Goal: Task Accomplishment & Management: Manage account settings

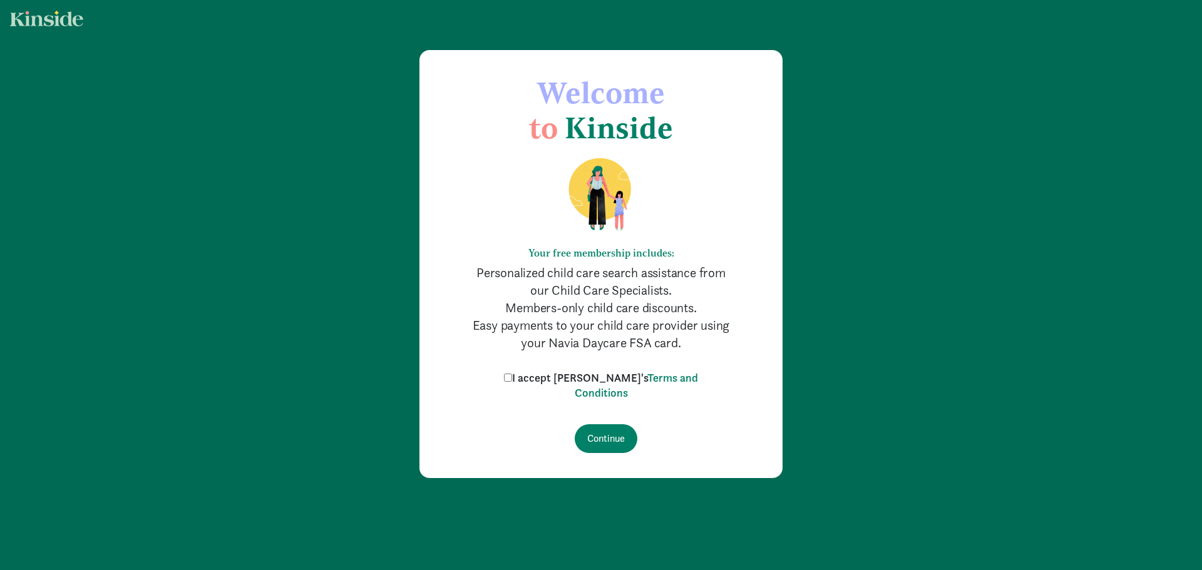
click at [512, 381] on input "I accept [PERSON_NAME]'s Terms and Conditions" at bounding box center [508, 378] width 8 height 8
checkbox input "true"
click at [609, 440] on input "Continue" at bounding box center [606, 438] width 63 height 29
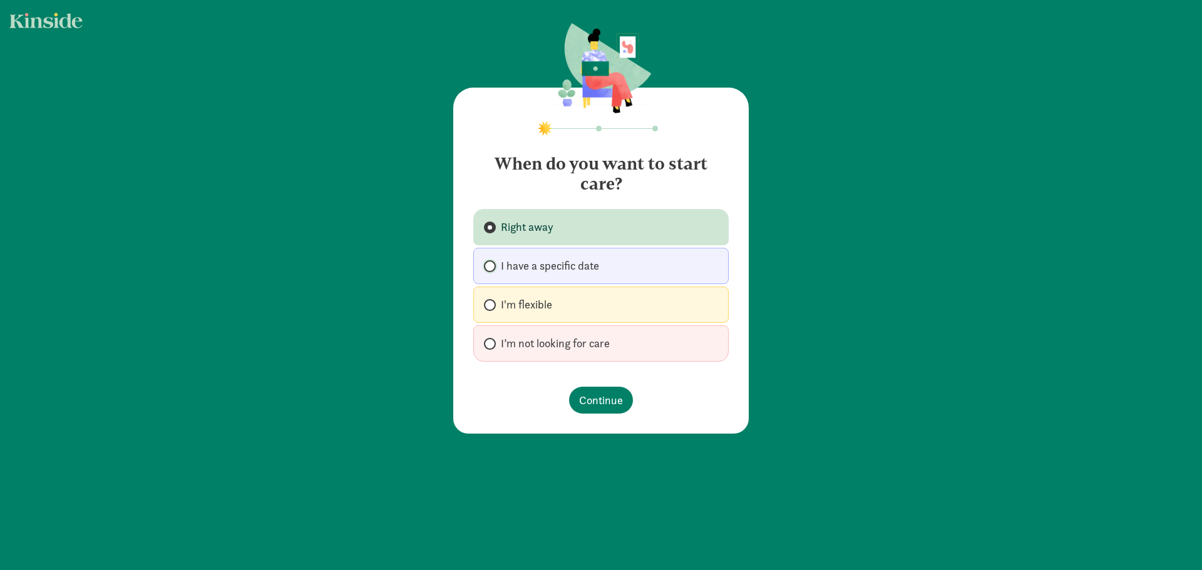
click at [484, 267] on input "I have a specific date" at bounding box center [488, 266] width 8 height 8
radio input "true"
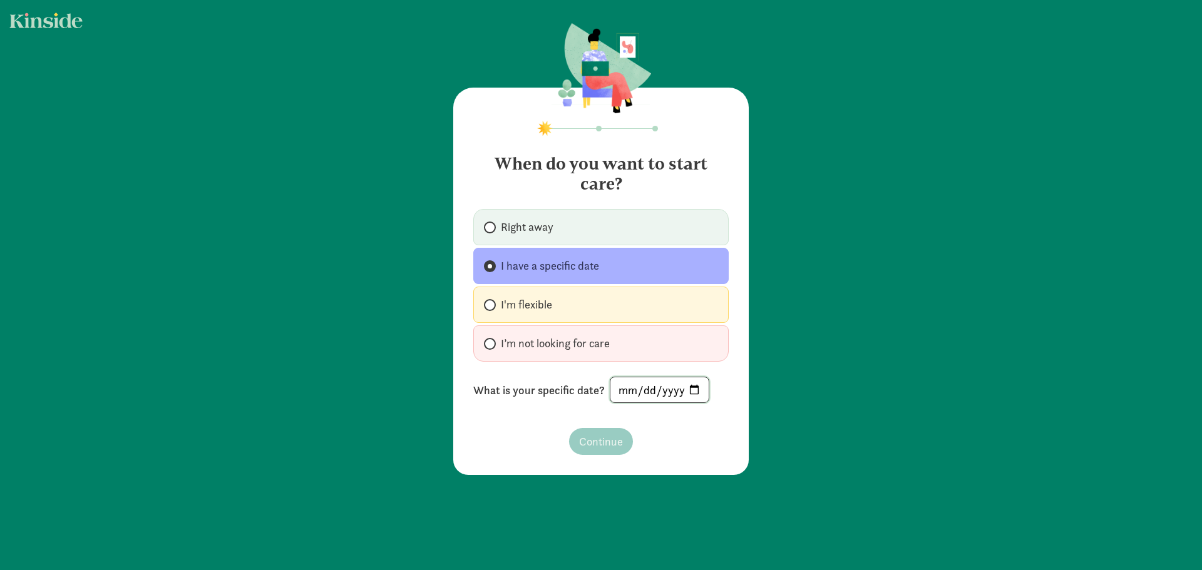
click at [694, 389] on input "date" at bounding box center [659, 389] width 98 height 25
type input "[DATE]"
click at [621, 441] on button "Continue" at bounding box center [601, 441] width 64 height 27
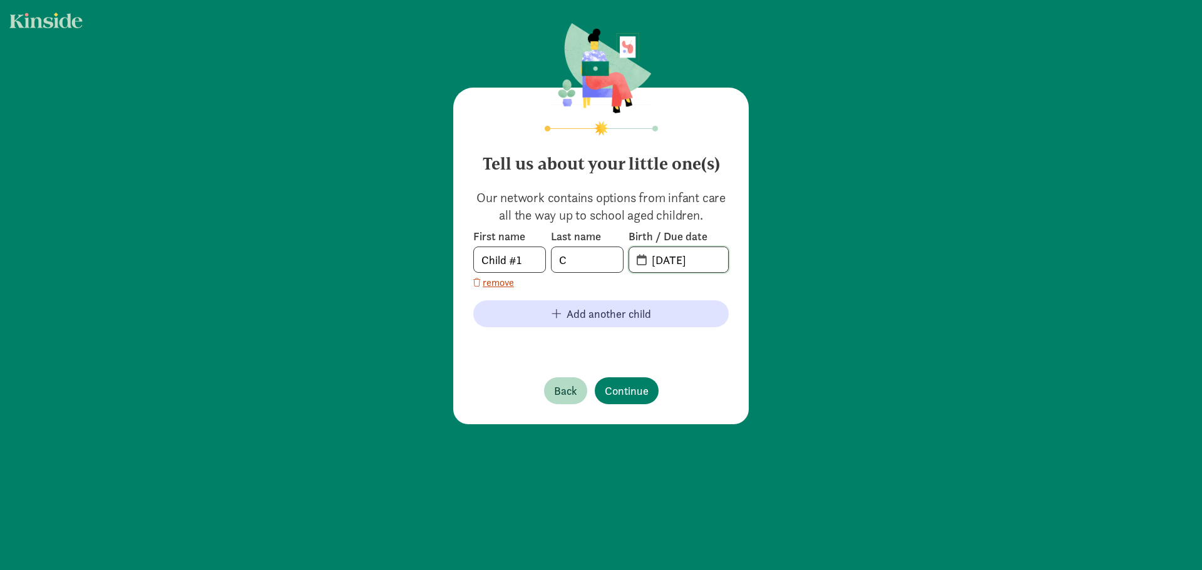
click at [687, 260] on input "[DATE]" at bounding box center [686, 259] width 84 height 25
drag, startPoint x: 710, startPoint y: 262, endPoint x: 639, endPoint y: 261, distance: 71.4
click at [639, 261] on span "20-25-0912" at bounding box center [678, 259] width 99 height 25
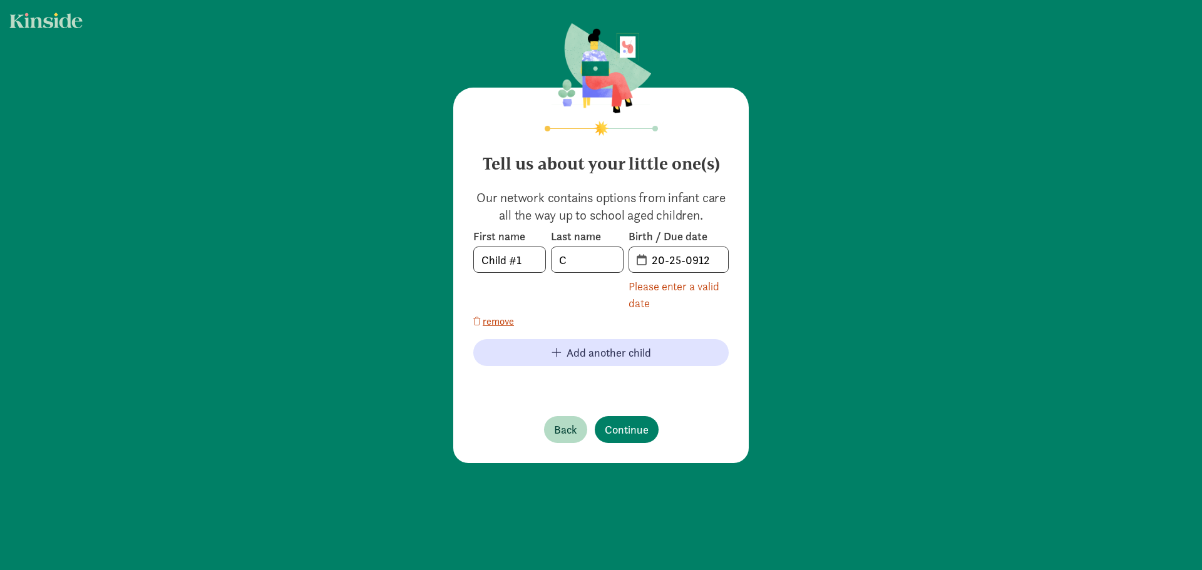
click at [639, 261] on span "20-25-0912" at bounding box center [678, 259] width 99 height 25
click at [692, 270] on input "20-25-0912" at bounding box center [686, 259] width 84 height 25
drag, startPoint x: 711, startPoint y: 258, endPoint x: 597, endPoint y: 255, distance: 114.6
click at [597, 255] on div "First name Child #1 Last name C Birth / Due date 20-25-0912 Please enter a vali…" at bounding box center [600, 270] width 255 height 83
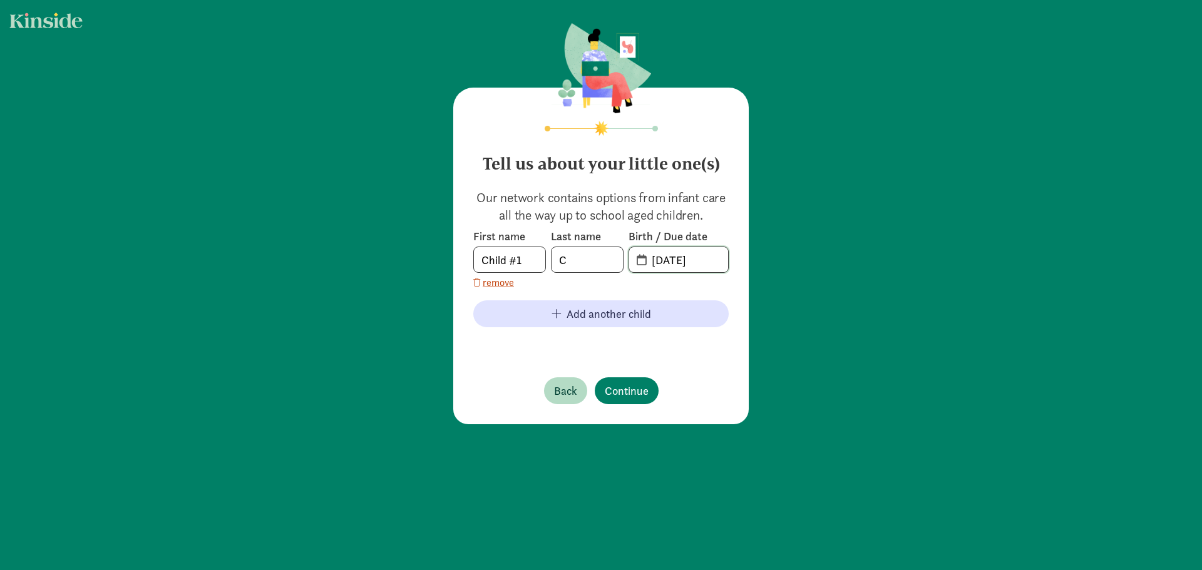
type input "[DATE]"
click at [572, 263] on input "C" at bounding box center [587, 259] width 71 height 25
type input "CHAMA"
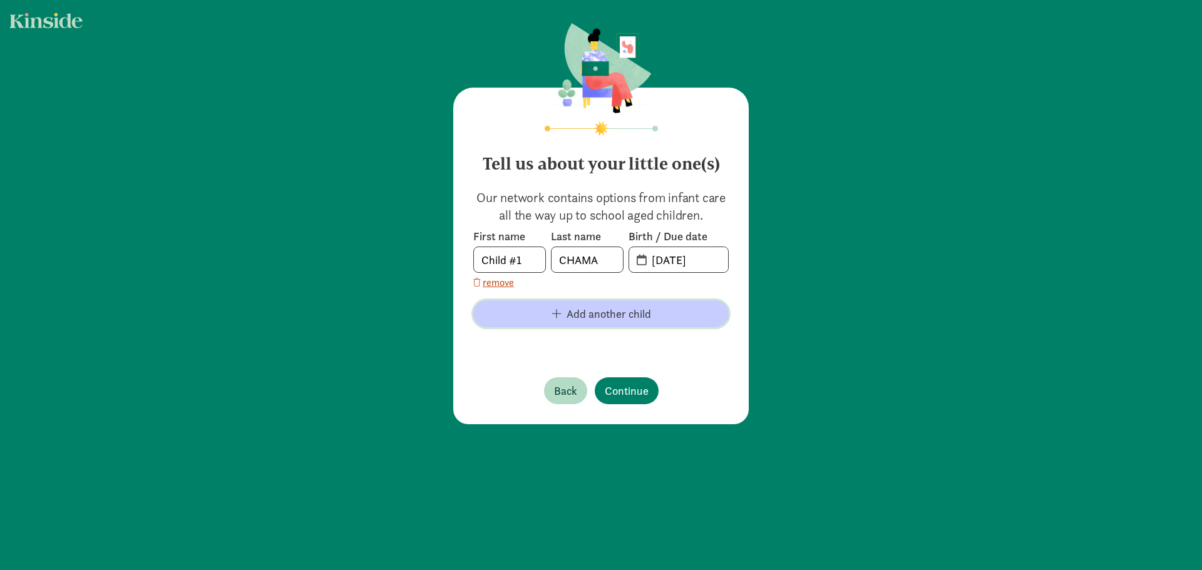
click at [617, 314] on span "Add another child" at bounding box center [609, 313] width 85 height 17
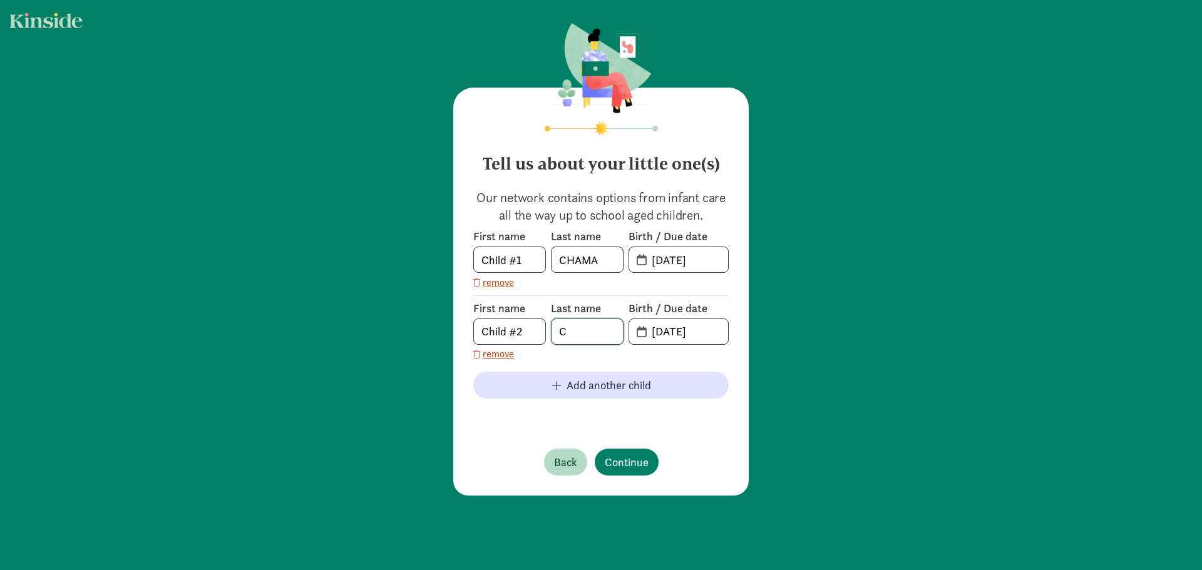
drag, startPoint x: 579, startPoint y: 332, endPoint x: 527, endPoint y: 329, distance: 52.1
click at [527, 329] on div "First name Child #2 Last name C Birth / Due date [DATE]" at bounding box center [600, 323] width 255 height 44
type input "chama"
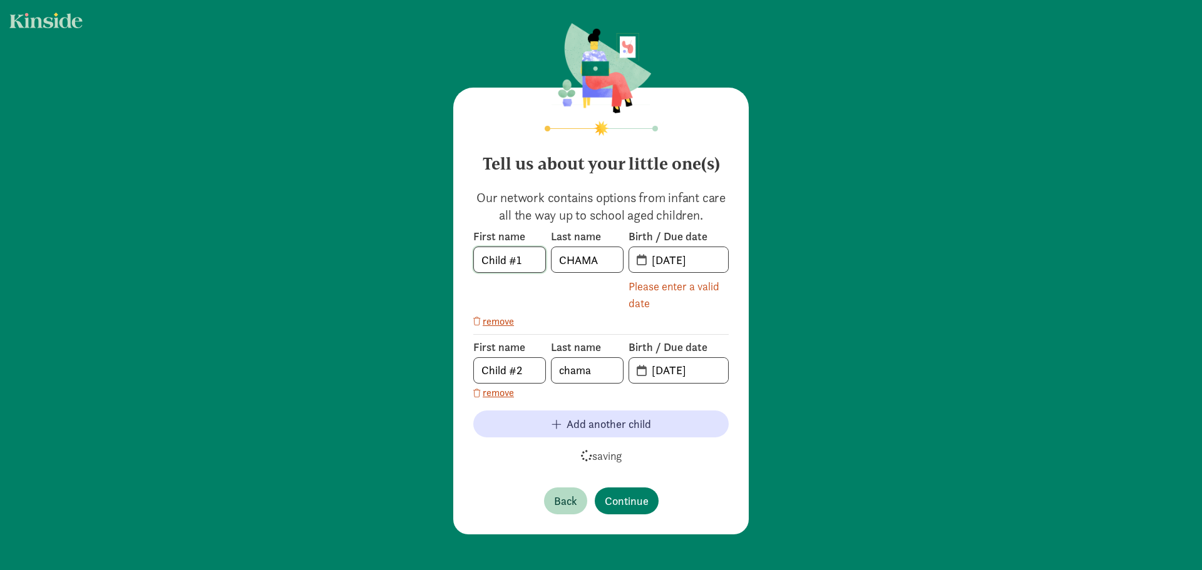
drag, startPoint x: 540, startPoint y: 257, endPoint x: 329, endPoint y: 242, distance: 210.9
click at [329, 242] on div "Tell us about your little one(s) Our network contains options from infant care …" at bounding box center [601, 280] width 1202 height 560
type input "Mariaan"
type input "[PERSON_NAME]"
drag, startPoint x: 699, startPoint y: 262, endPoint x: 620, endPoint y: 242, distance: 81.5
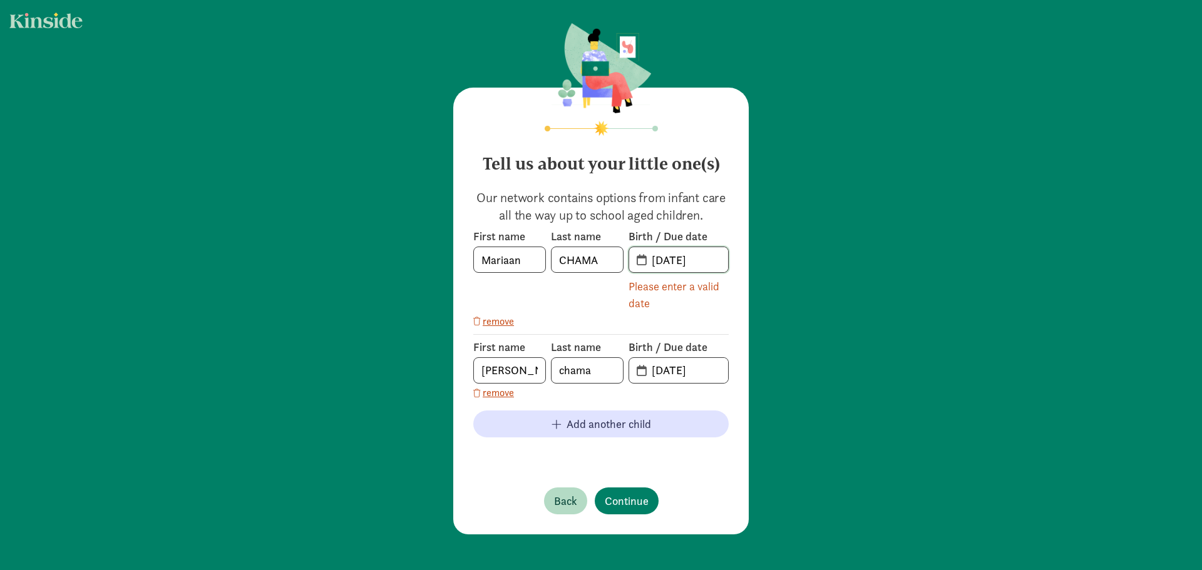
click at [620, 242] on div "First name [PERSON_NAME] Last name CHAMA Birth / Due date [DATE] Please enter a…" at bounding box center [600, 270] width 255 height 83
drag, startPoint x: 714, startPoint y: 379, endPoint x: 602, endPoint y: 350, distance: 115.7
click at [602, 350] on div "First name [PERSON_NAME] Last name chama Birth / Due date [DATE]" at bounding box center [600, 362] width 255 height 44
paste input "[DATE]"
type input "[DATE]"
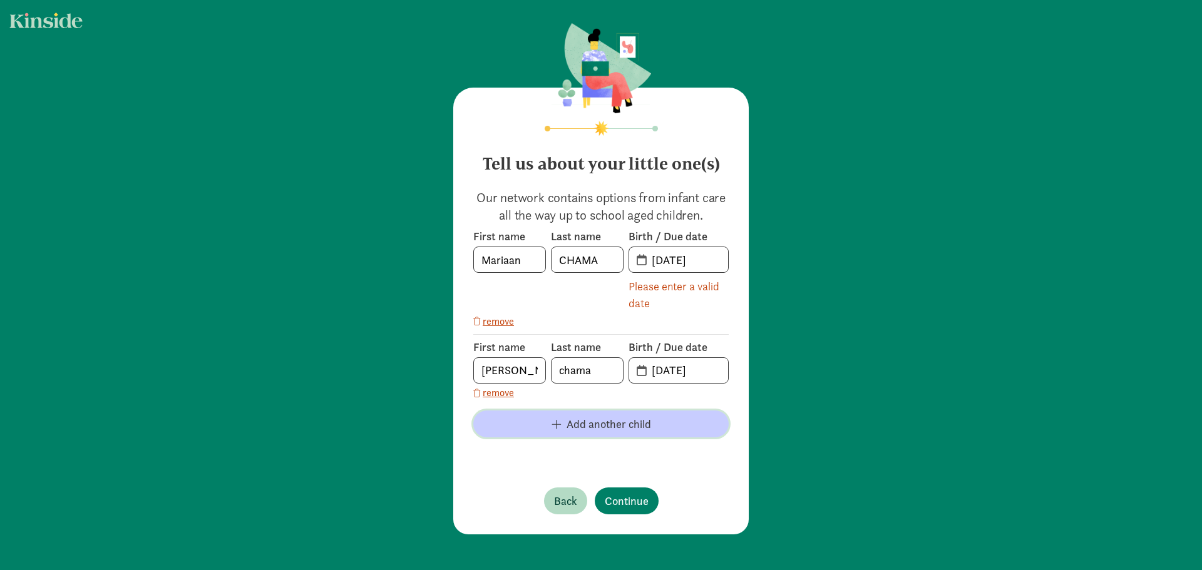
click at [557, 421] on span "button" at bounding box center [557, 424] width 10 height 11
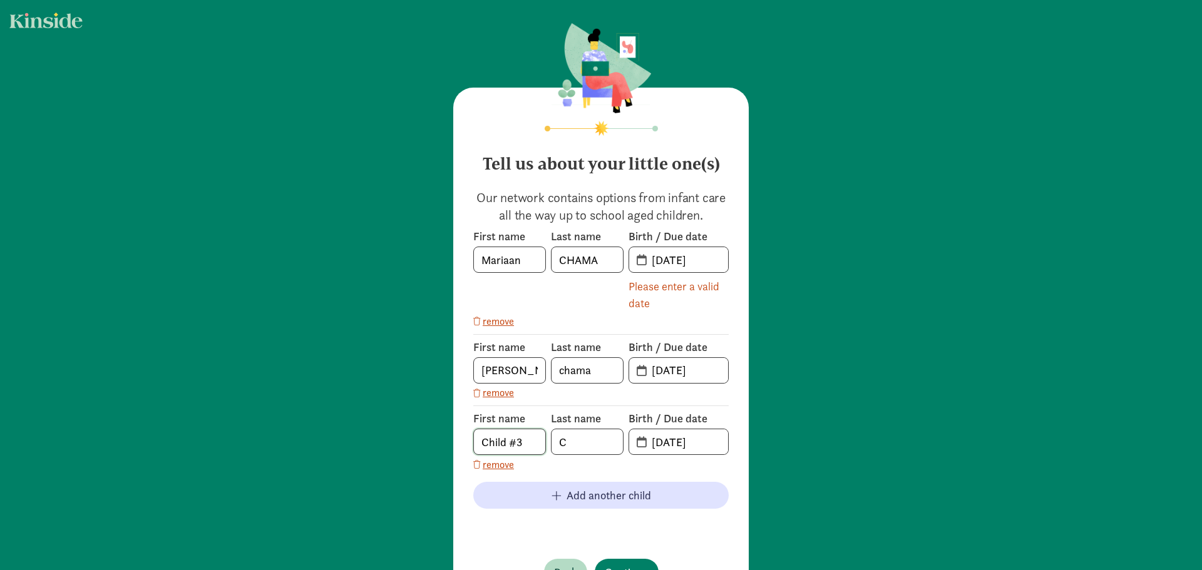
drag, startPoint x: 538, startPoint y: 446, endPoint x: 417, endPoint y: 415, distance: 124.7
click at [417, 415] on div "Tell us about your little one(s) Our network contains options from infant care …" at bounding box center [601, 315] width 1202 height 631
type input "m"
type input "[PERSON_NAME]"
type input "Chama"
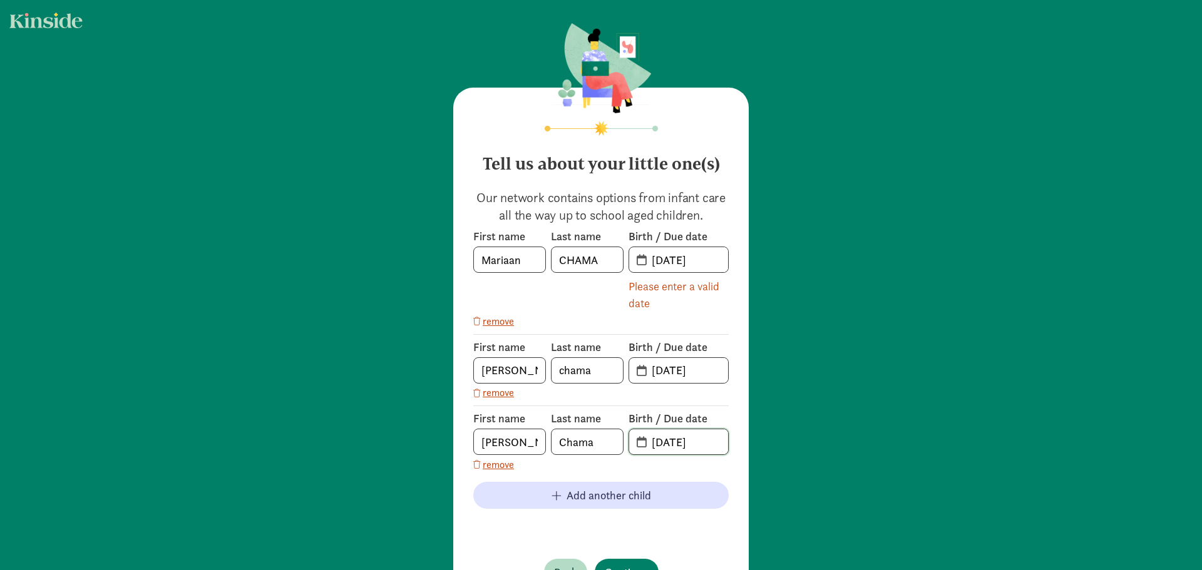
drag, startPoint x: 710, startPoint y: 445, endPoint x: 508, endPoint y: 415, distance: 203.8
click at [508, 415] on div "First name [PERSON_NAME] Last name Chama Birth / Due date [DATE]" at bounding box center [600, 433] width 255 height 44
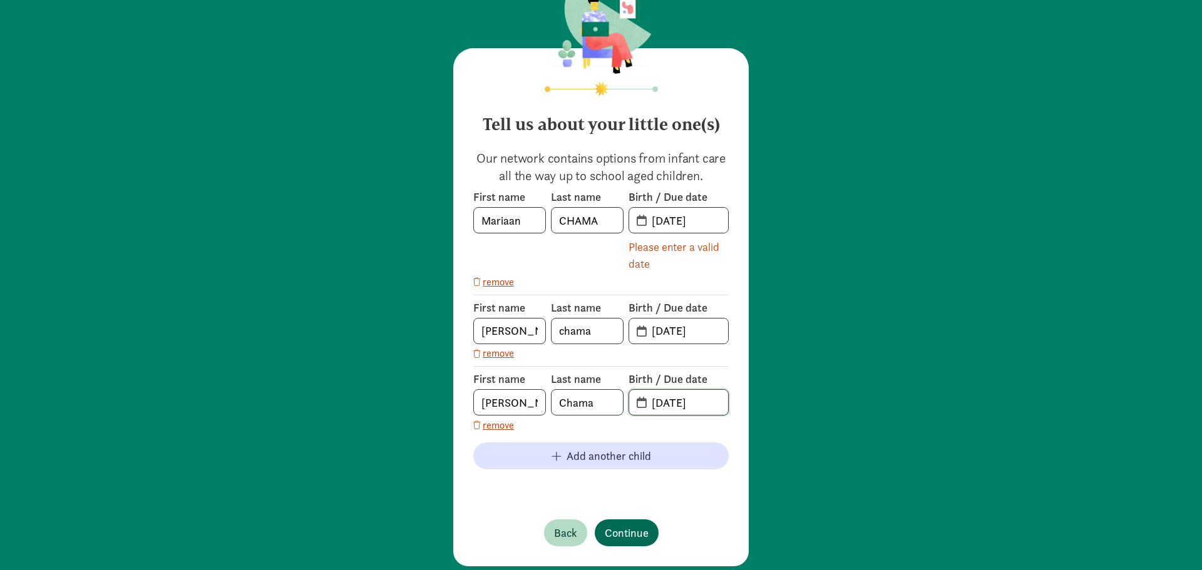
scroll to position [61, 0]
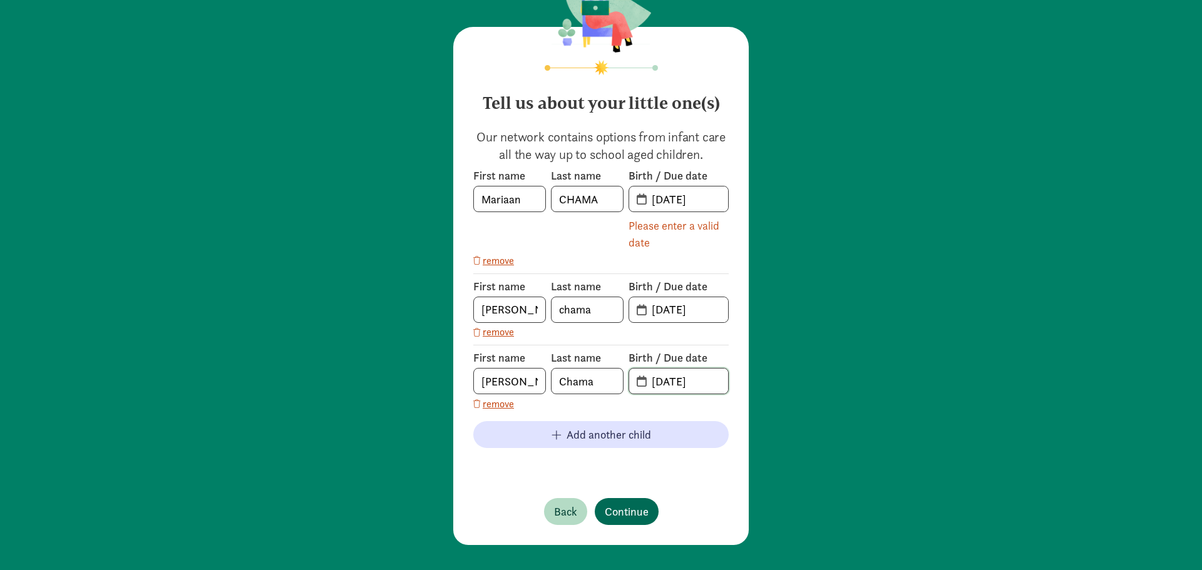
type input "[DATE]"
click at [623, 508] on span "Continue" at bounding box center [627, 511] width 44 height 17
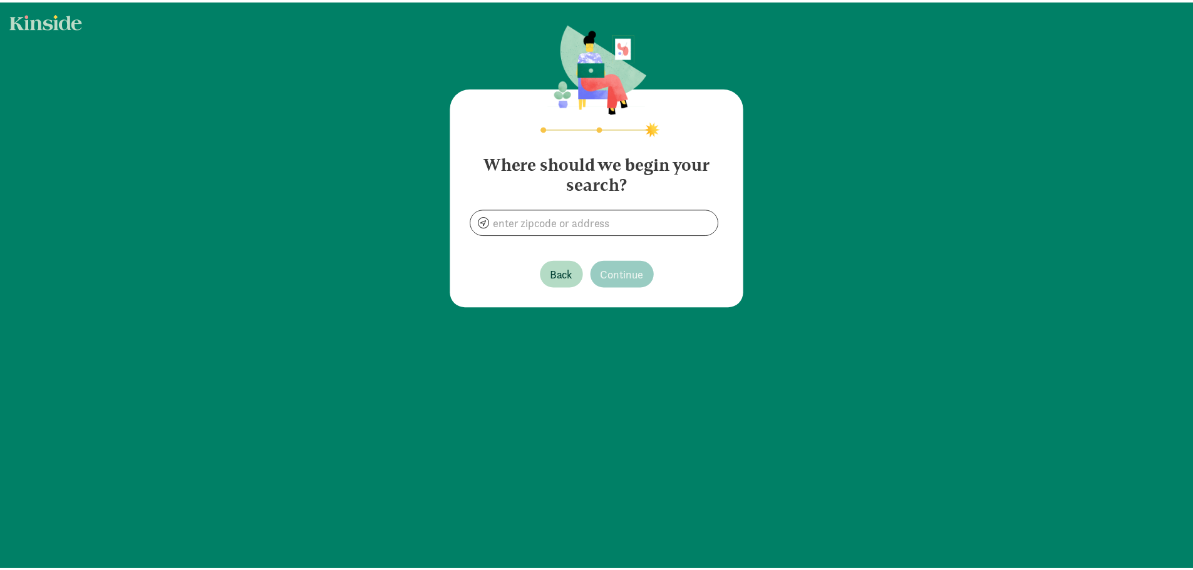
scroll to position [0, 0]
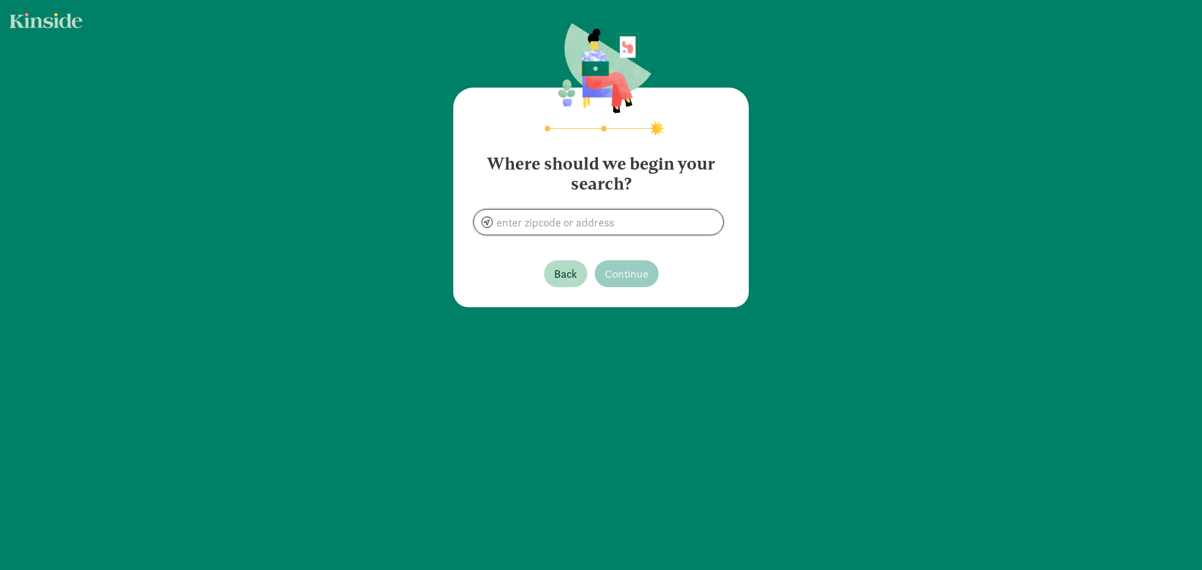
click at [540, 227] on input at bounding box center [598, 222] width 249 height 25
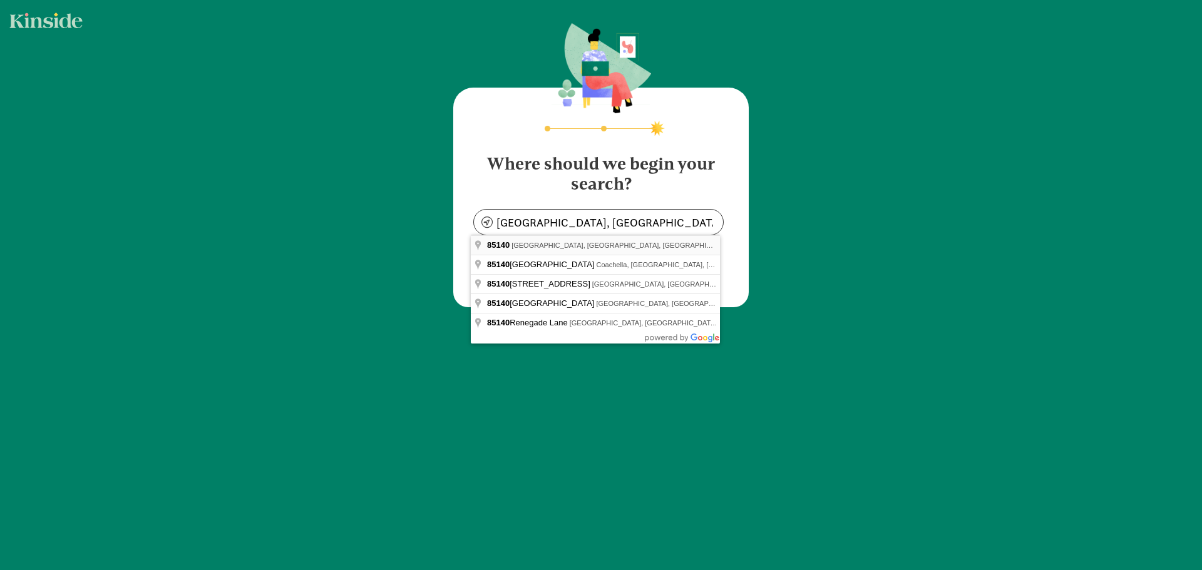
type input "[GEOGRAPHIC_DATA], [GEOGRAPHIC_DATA]"
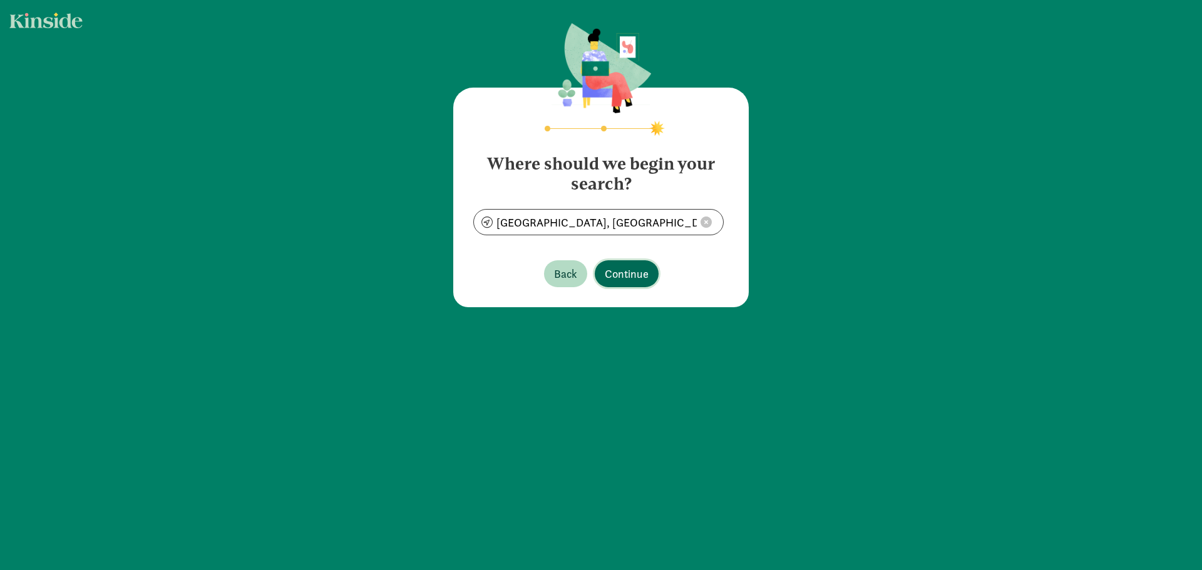
click at [644, 277] on span "Continue" at bounding box center [627, 273] width 44 height 17
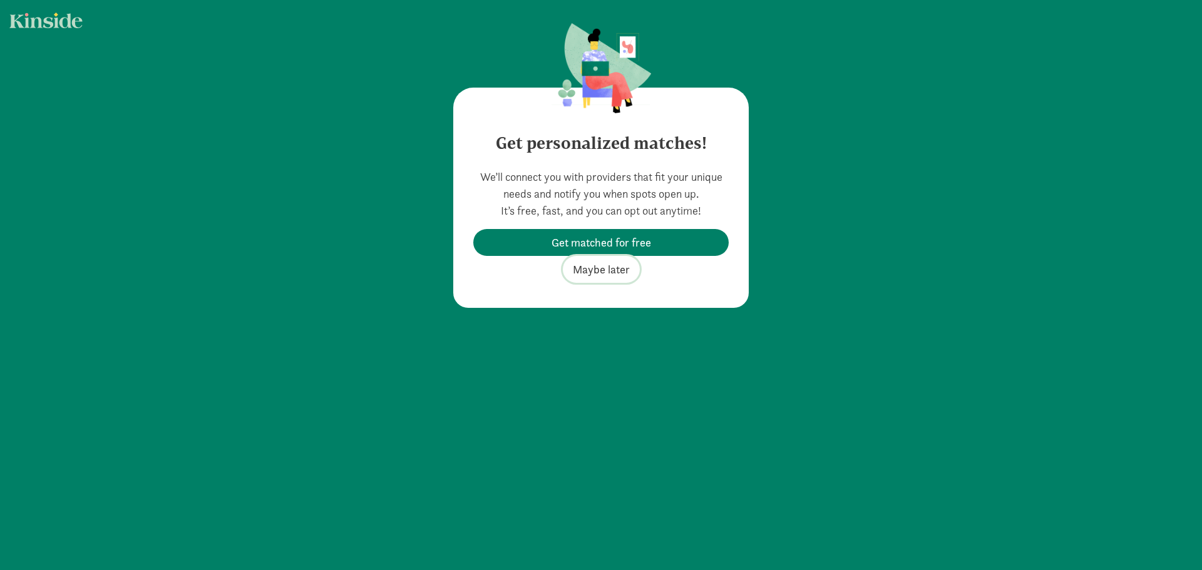
click at [616, 270] on span "Maybe later" at bounding box center [601, 269] width 57 height 17
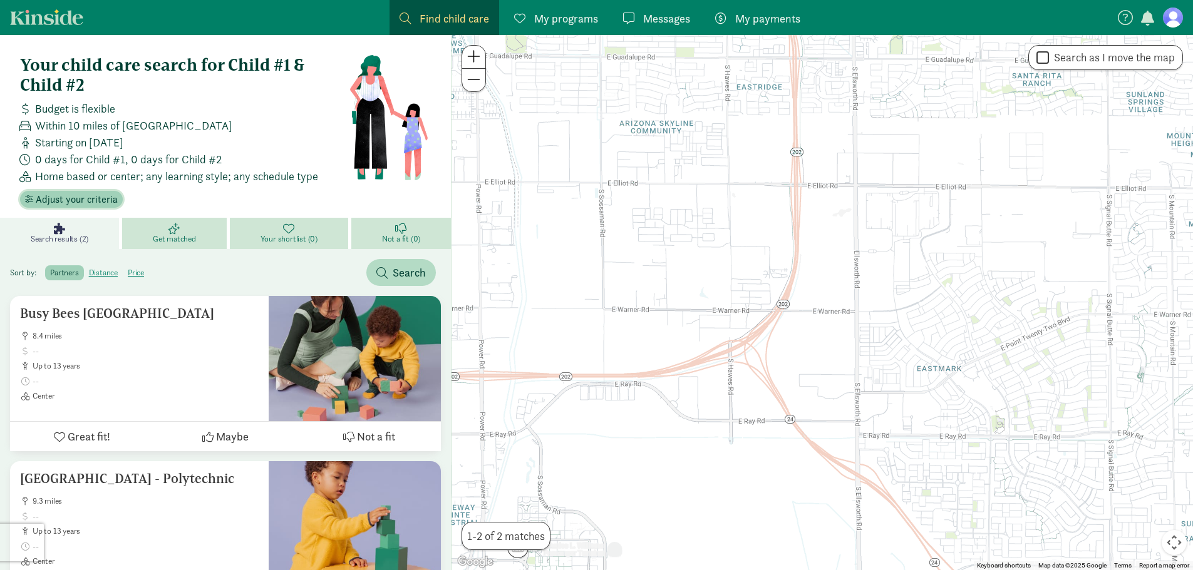
click at [95, 200] on span "Adjust your criteria" at bounding box center [77, 199] width 82 height 15
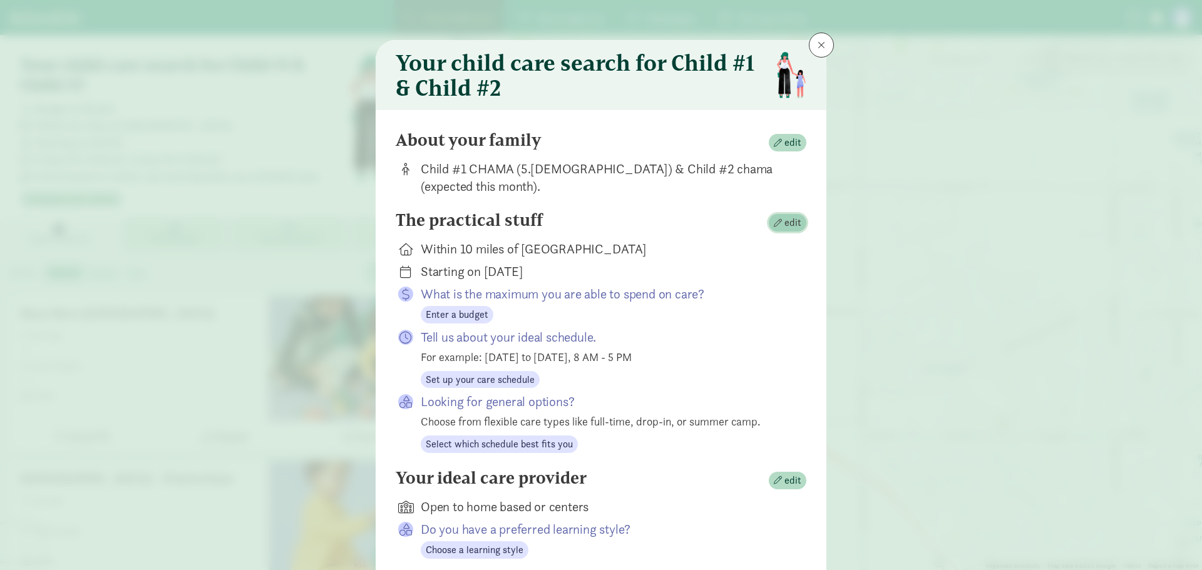
click at [784, 222] on span "edit" at bounding box center [792, 222] width 17 height 15
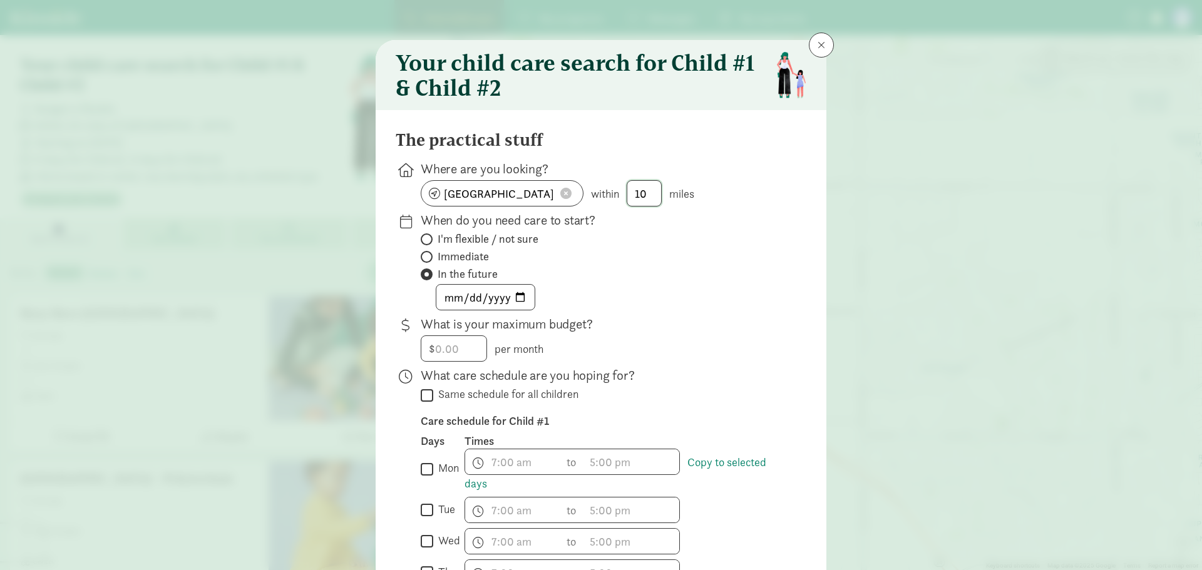
drag, startPoint x: 650, startPoint y: 197, endPoint x: 613, endPoint y: 192, distance: 36.7
click at [613, 192] on div "[GEOGRAPHIC_DATA] within 10 miles" at bounding box center [604, 193] width 366 height 26
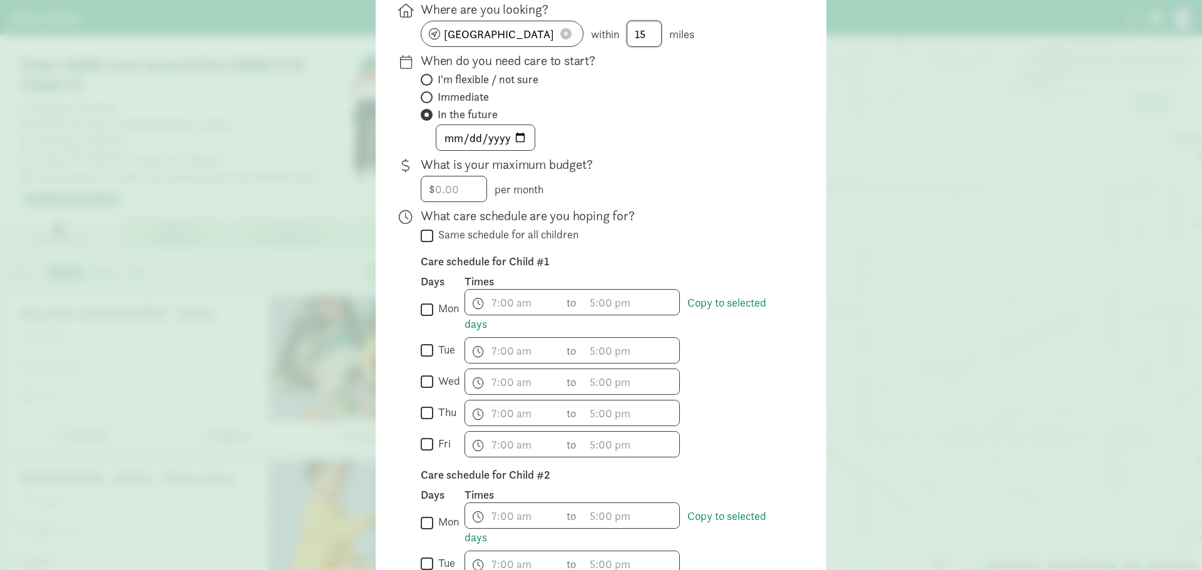
scroll to position [188, 0]
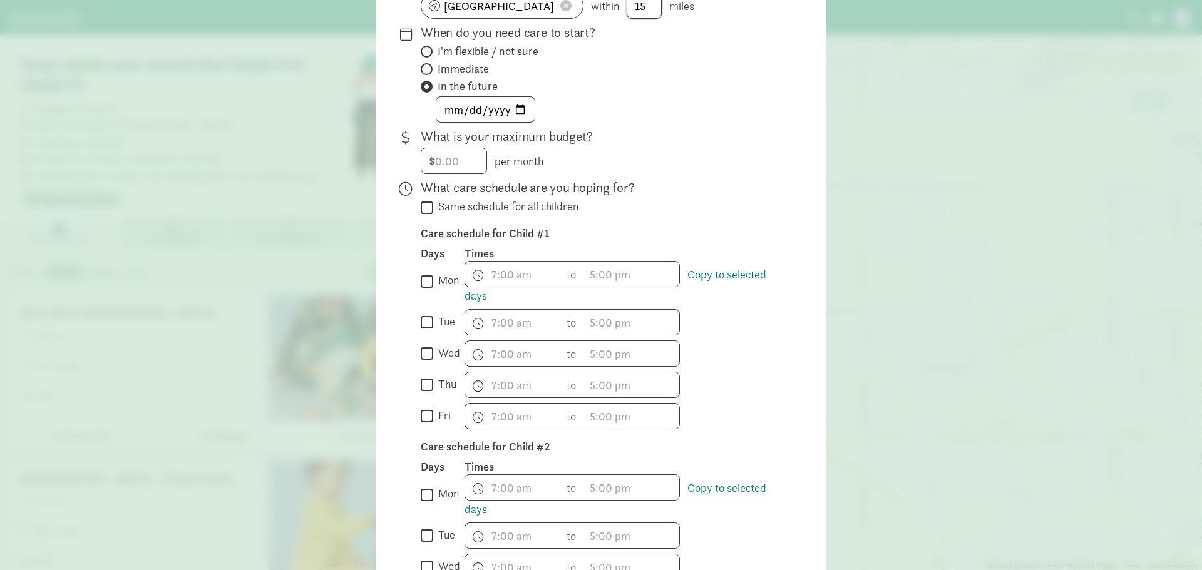
type input "15"
click at [421, 208] on input "Same schedule for all children" at bounding box center [427, 207] width 13 height 17
checkbox input "true"
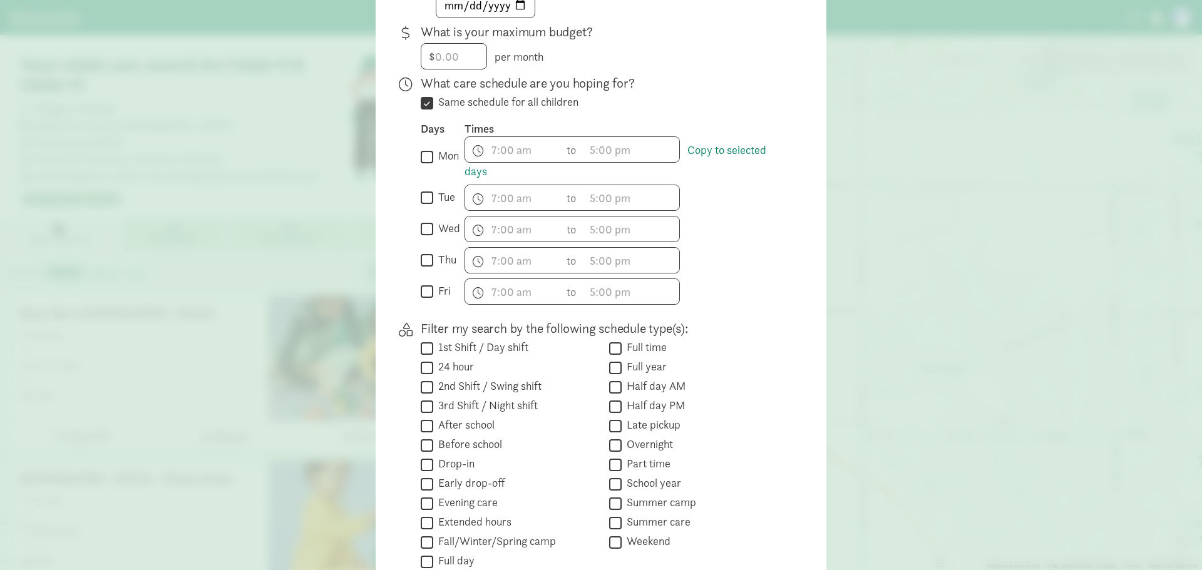
scroll to position [313, 0]
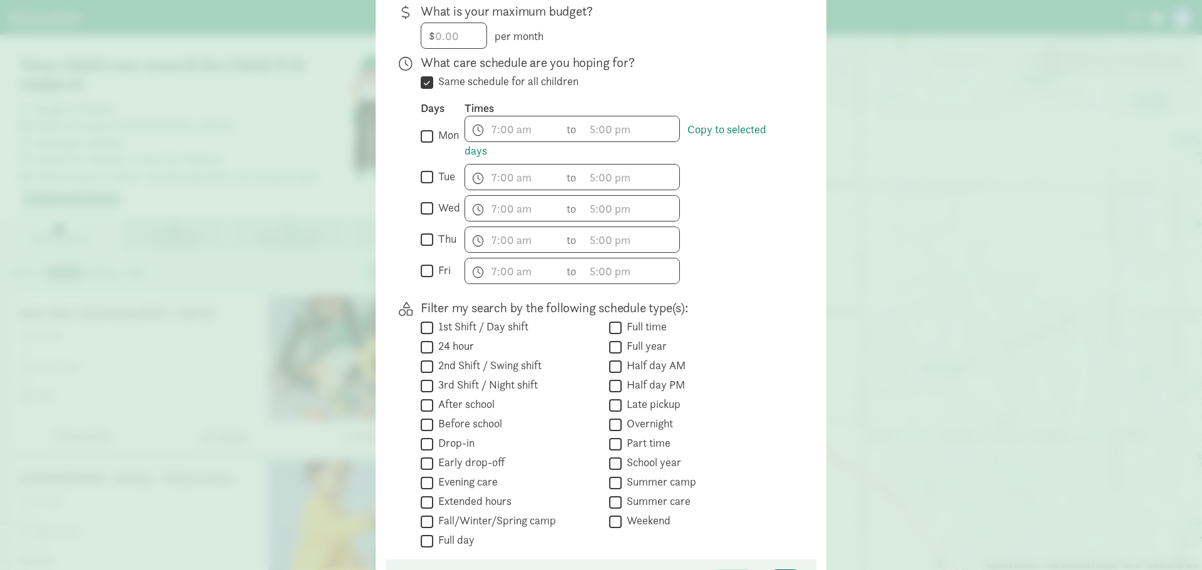
click at [423, 328] on input "1st Shift / Day shift" at bounding box center [427, 327] width 13 height 17
checkbox input "true"
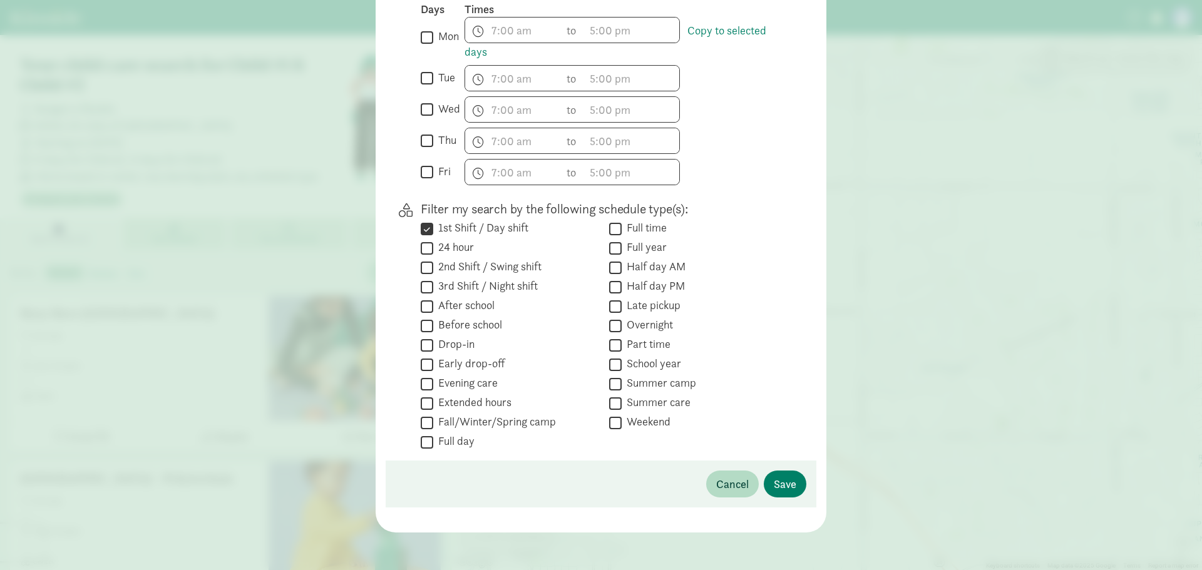
scroll to position [414, 0]
click at [782, 478] on span "Save" at bounding box center [785, 481] width 23 height 17
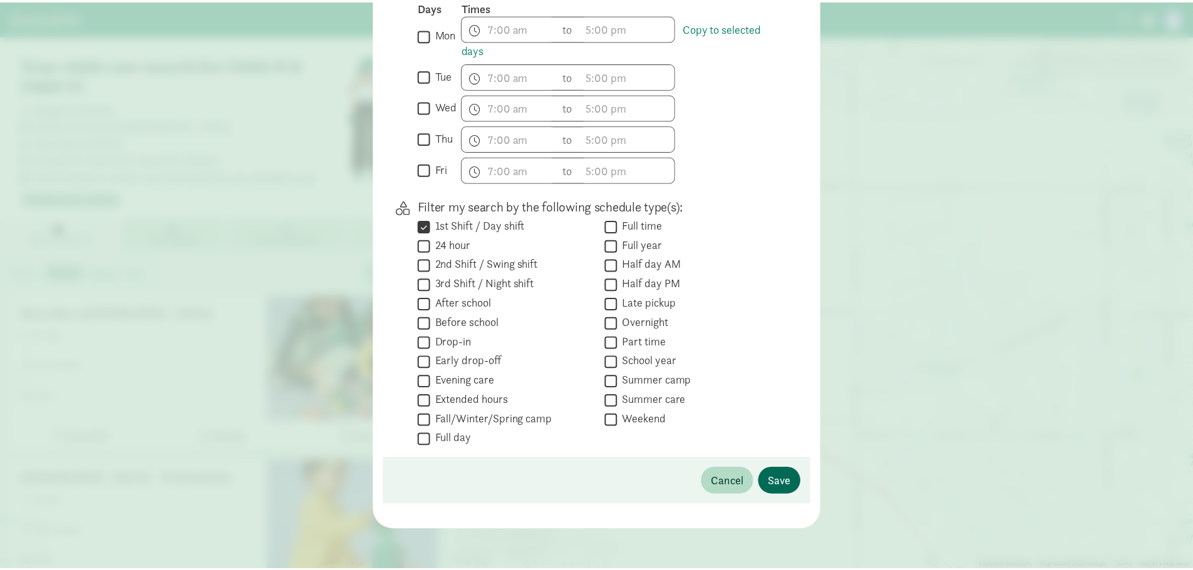
scroll to position [6, 0]
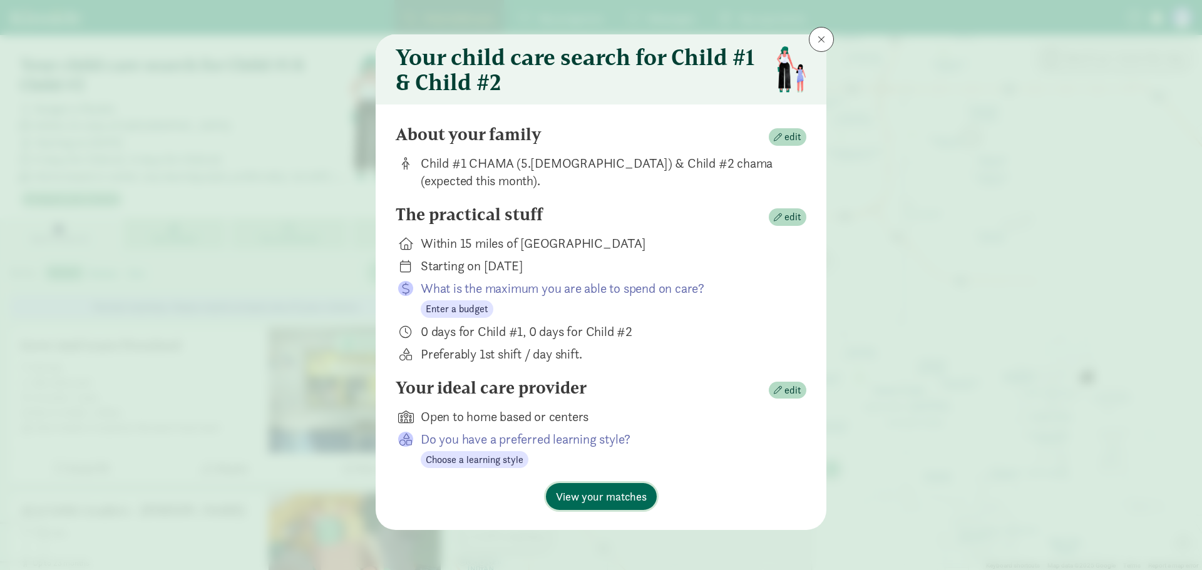
click at [617, 500] on span "View your matches" at bounding box center [601, 496] width 91 height 17
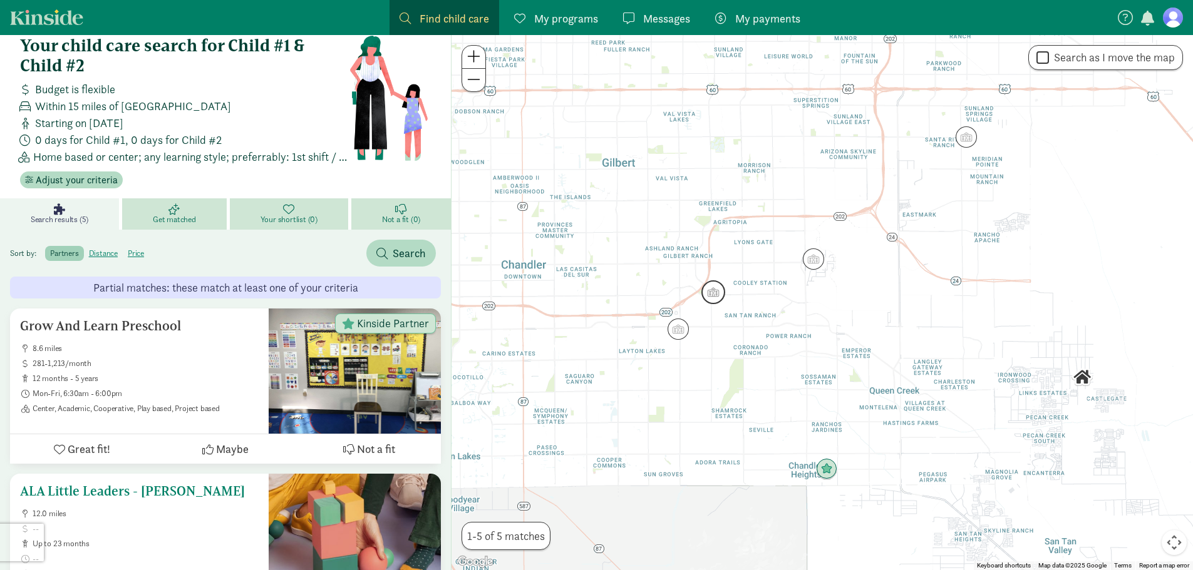
scroll to position [0, 0]
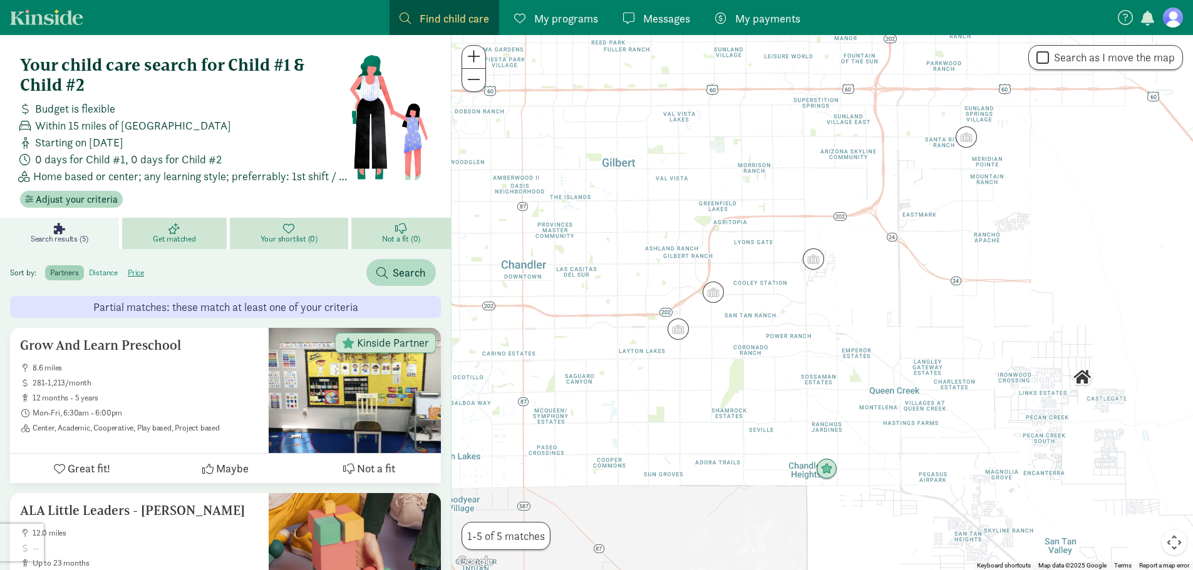
click at [105, 272] on label "distance" at bounding box center [103, 272] width 39 height 15
click at [89, 268] on input "distance" at bounding box center [89, 268] width 0 height 0
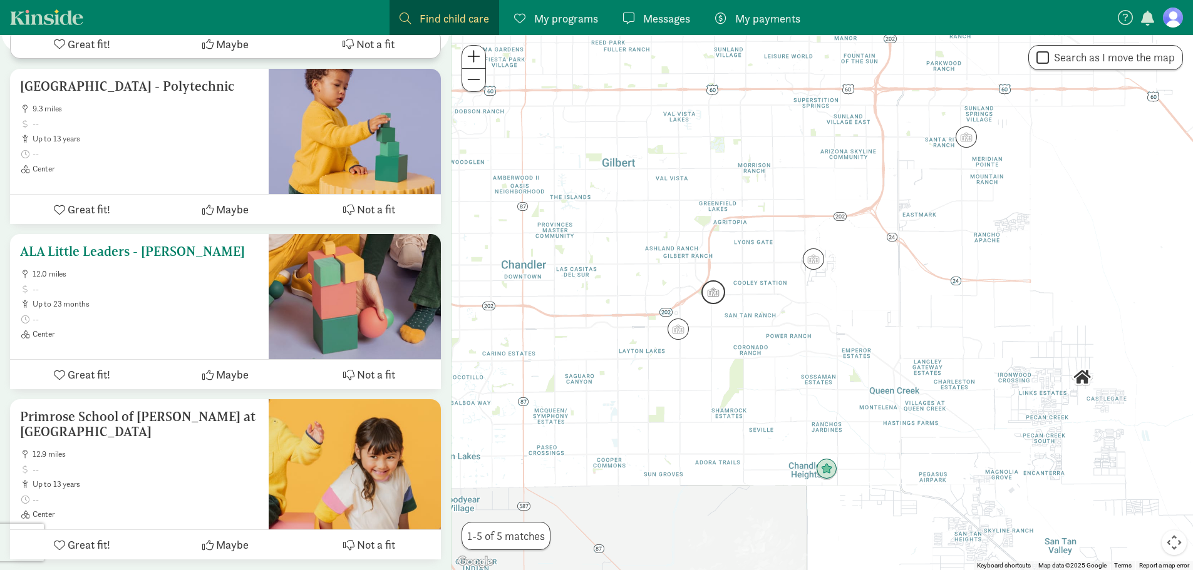
scroll to position [616, 0]
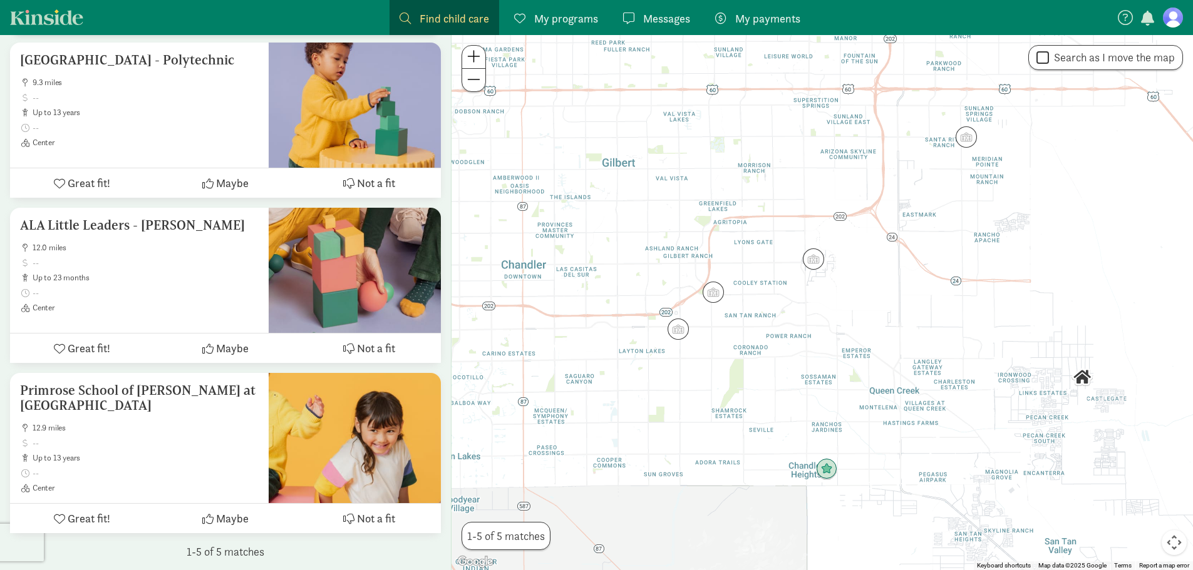
click at [540, 18] on span "My programs" at bounding box center [566, 18] width 64 height 17
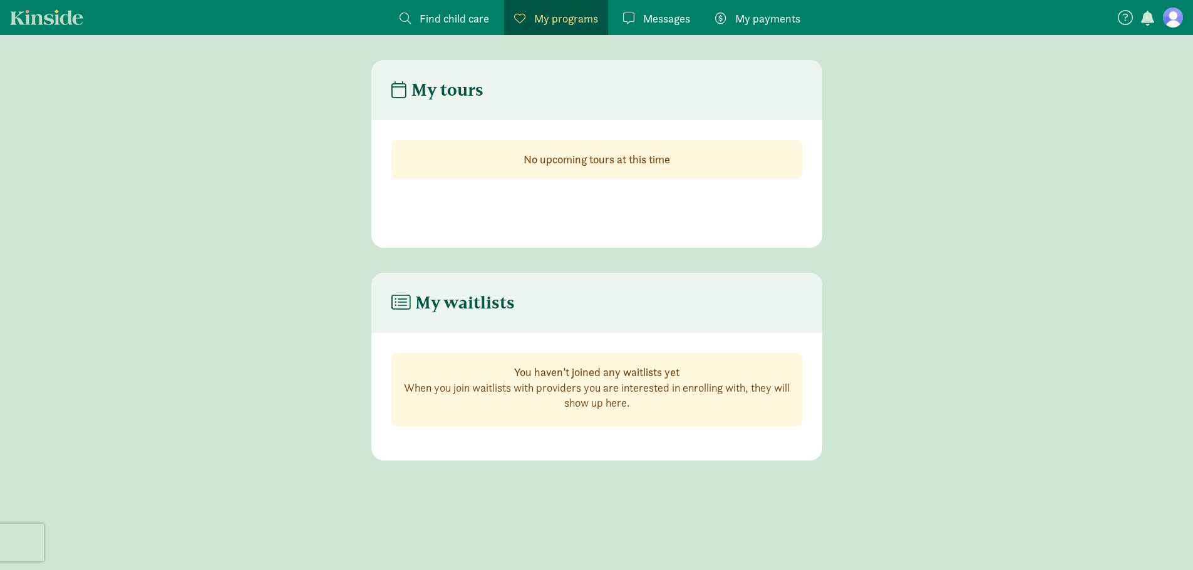
click at [1171, 18] on figure at bounding box center [1172, 18] width 20 height 20
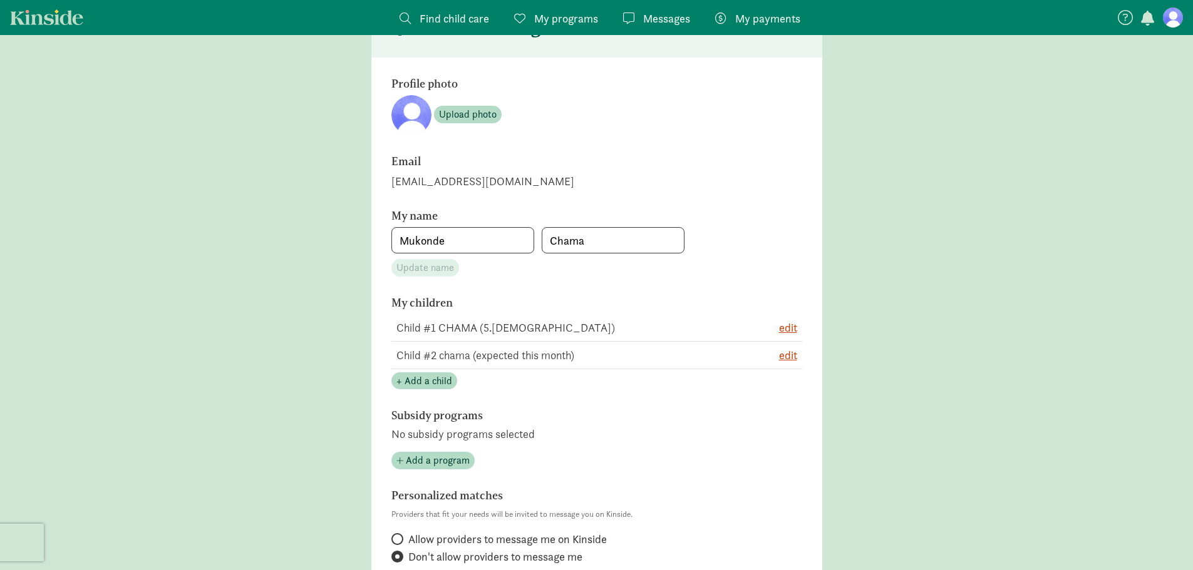
scroll to position [125, 0]
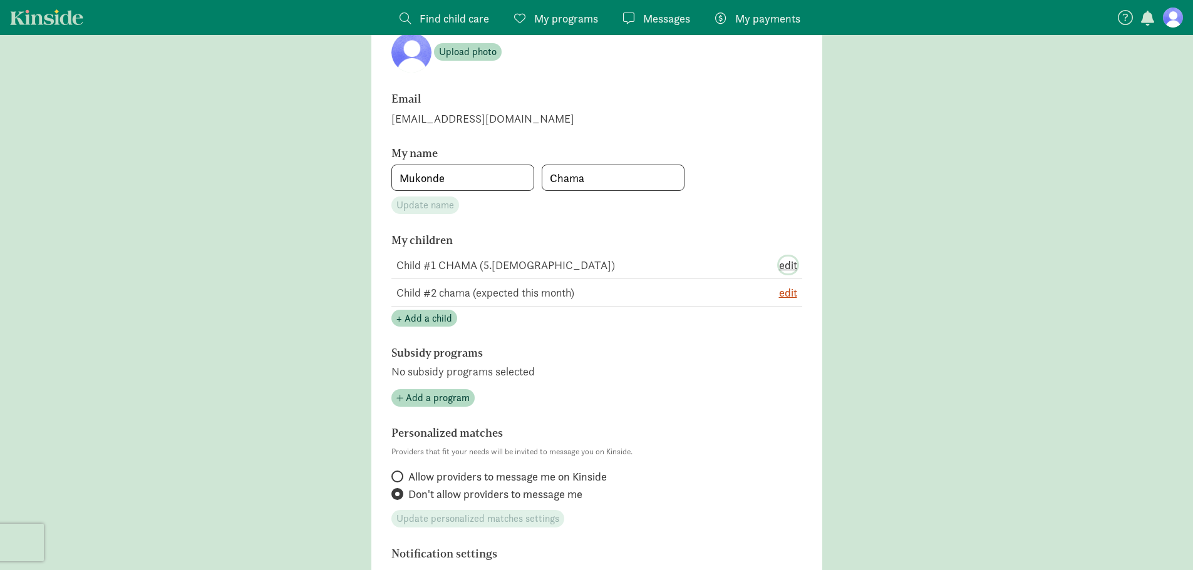
click at [788, 267] on span "edit" at bounding box center [788, 265] width 18 height 17
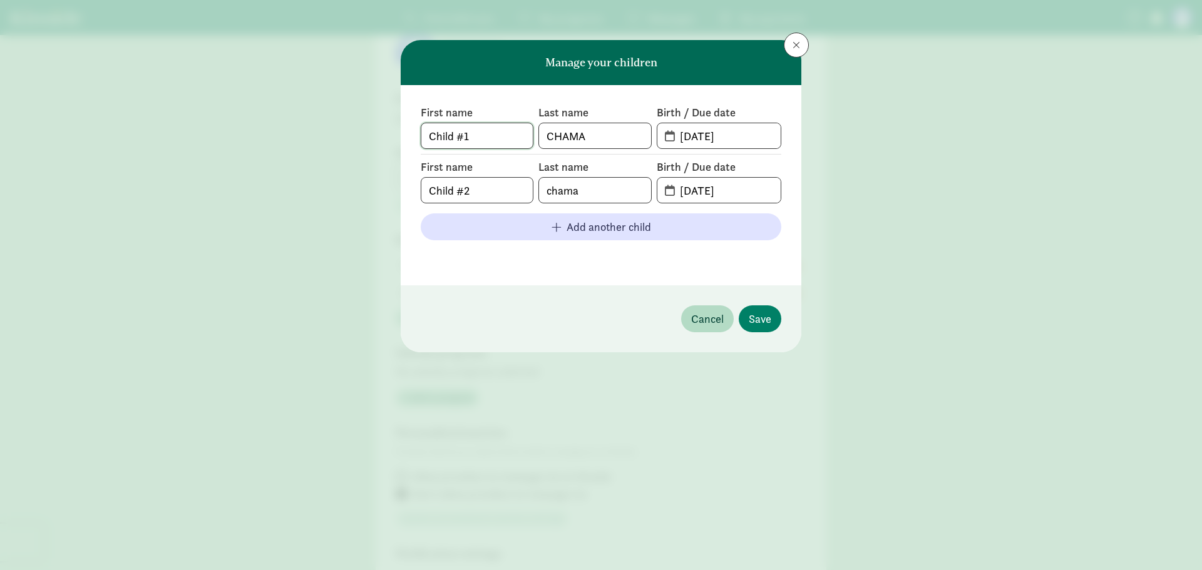
drag, startPoint x: 516, startPoint y: 138, endPoint x: 304, endPoint y: 115, distance: 212.9
click at [304, 115] on div "Manage your children First name Child #1 Last name CHAMA Birth / Due date [DATE…" at bounding box center [601, 285] width 1202 height 570
type input "N"
type input "Mariaan"
type input "Chama"
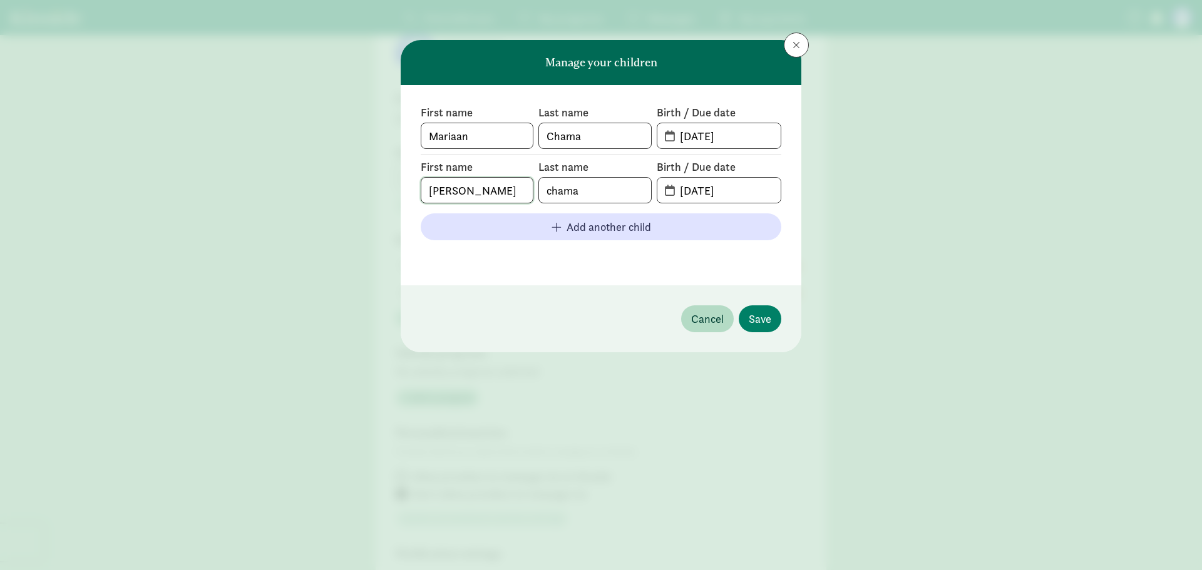
type input "[PERSON_NAME]"
type input "Chama"
paste input "[DATE]"
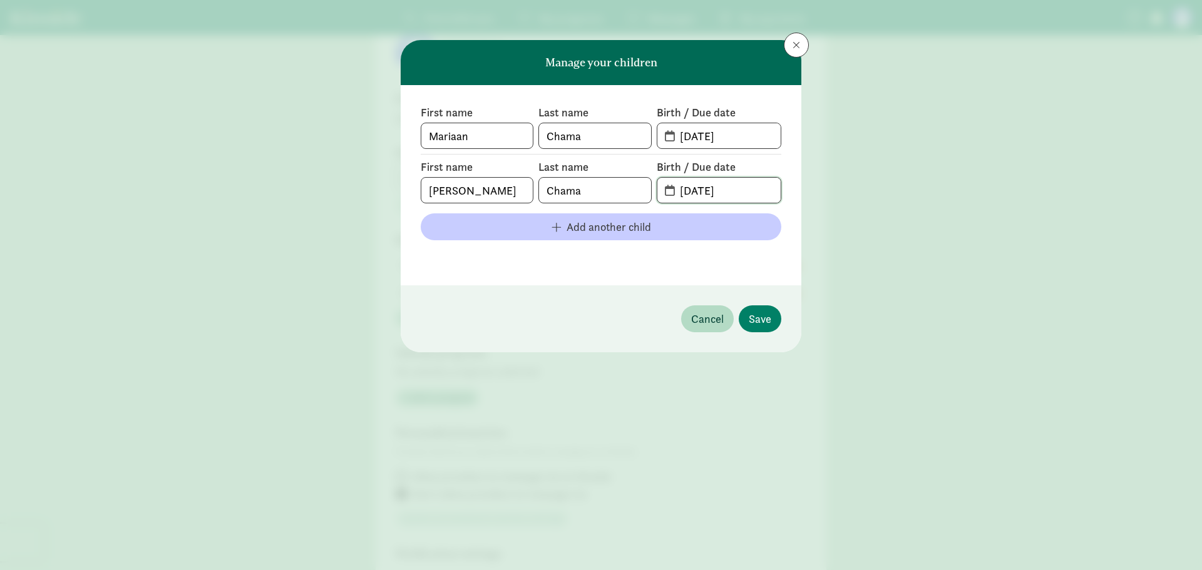
type input "[DATE]"
click at [553, 228] on span "button" at bounding box center [557, 227] width 10 height 11
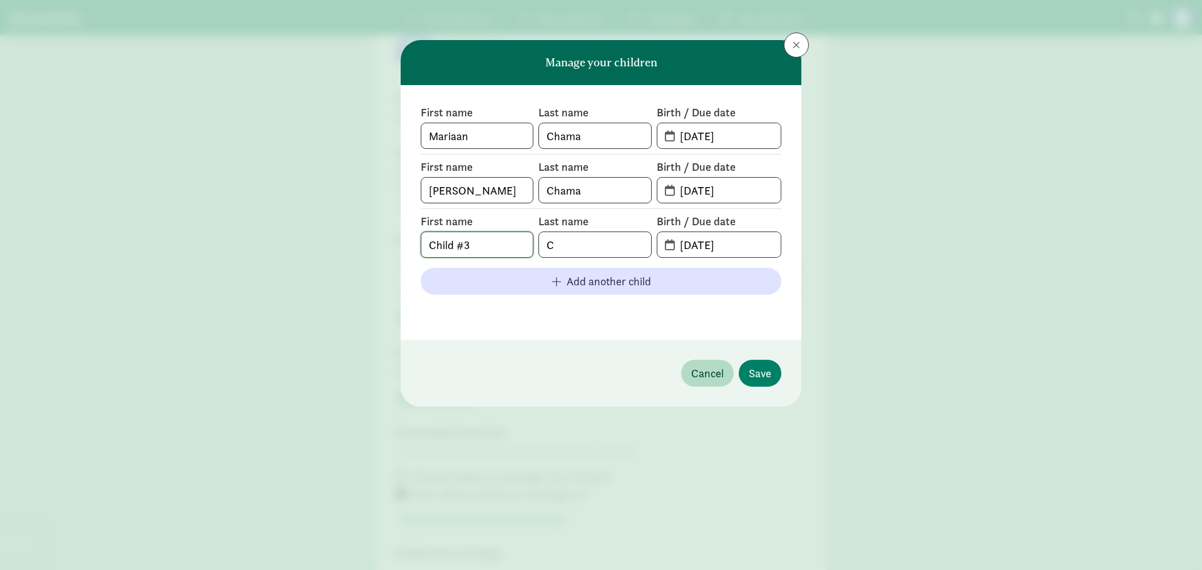
drag, startPoint x: 511, startPoint y: 244, endPoint x: 238, endPoint y: 252, distance: 273.1
click at [238, 252] on div "Manage your children First name [PERSON_NAME] Last name [PERSON_NAME] Birth / D…" at bounding box center [601, 285] width 1202 height 570
type input "[PERSON_NAME]"
type input "Chama"
drag, startPoint x: 717, startPoint y: 246, endPoint x: 516, endPoint y: 213, distance: 203.7
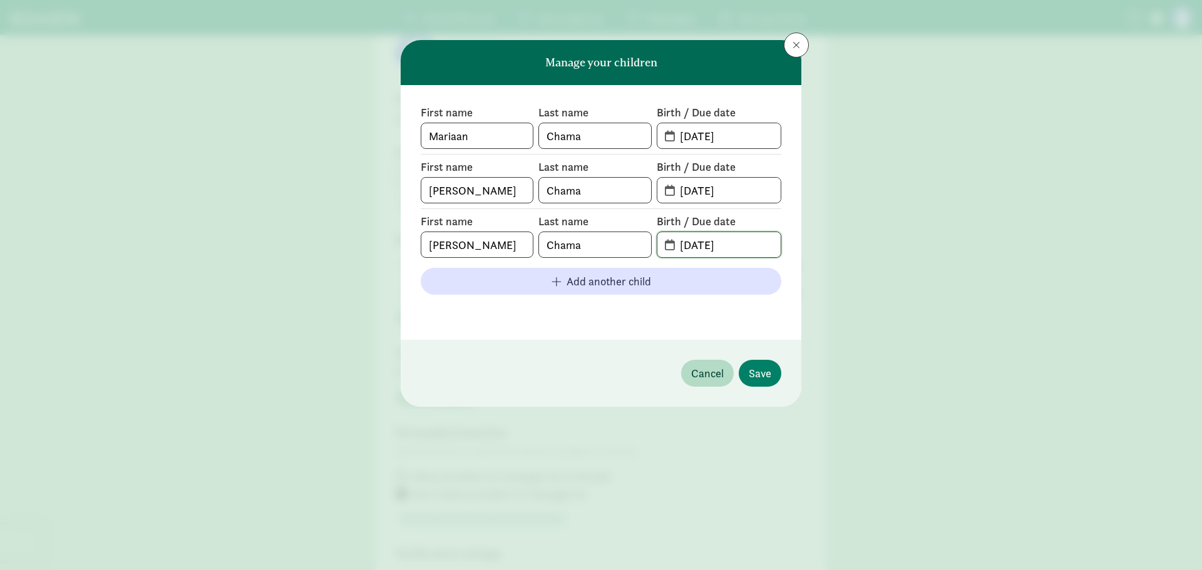
click at [516, 213] on div "First name [PERSON_NAME] Last name Chama Birth / Due date [DATE]" at bounding box center [601, 232] width 361 height 49
type input "[DATE]"
click at [710, 246] on input "[DATE]" at bounding box center [726, 244] width 108 height 25
type input "[DATE]"
click at [763, 375] on span "Save" at bounding box center [760, 373] width 23 height 17
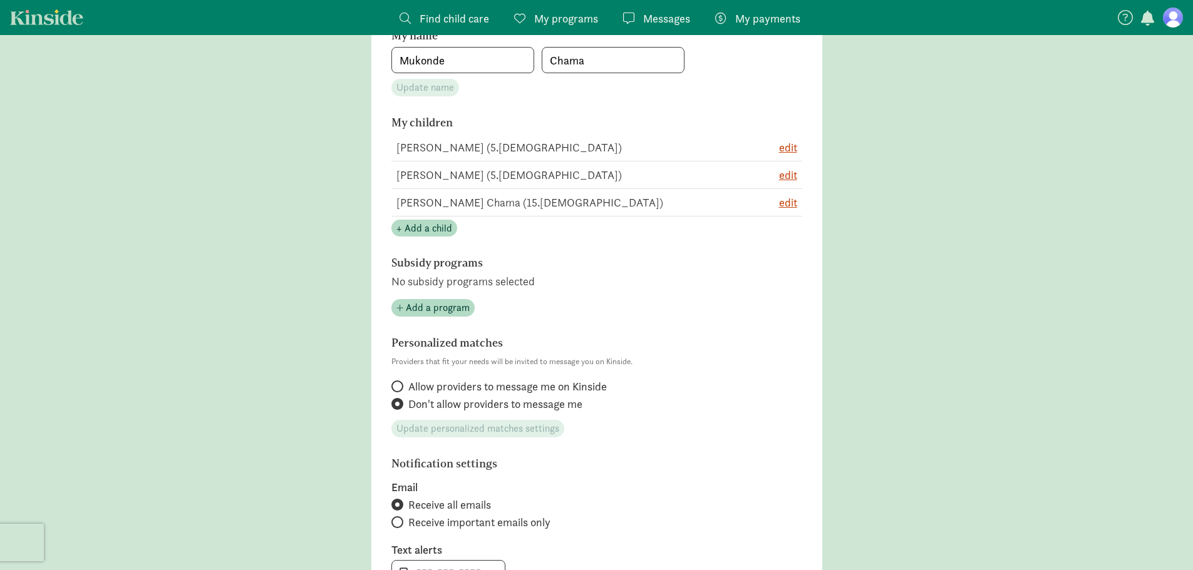
scroll to position [250, 0]
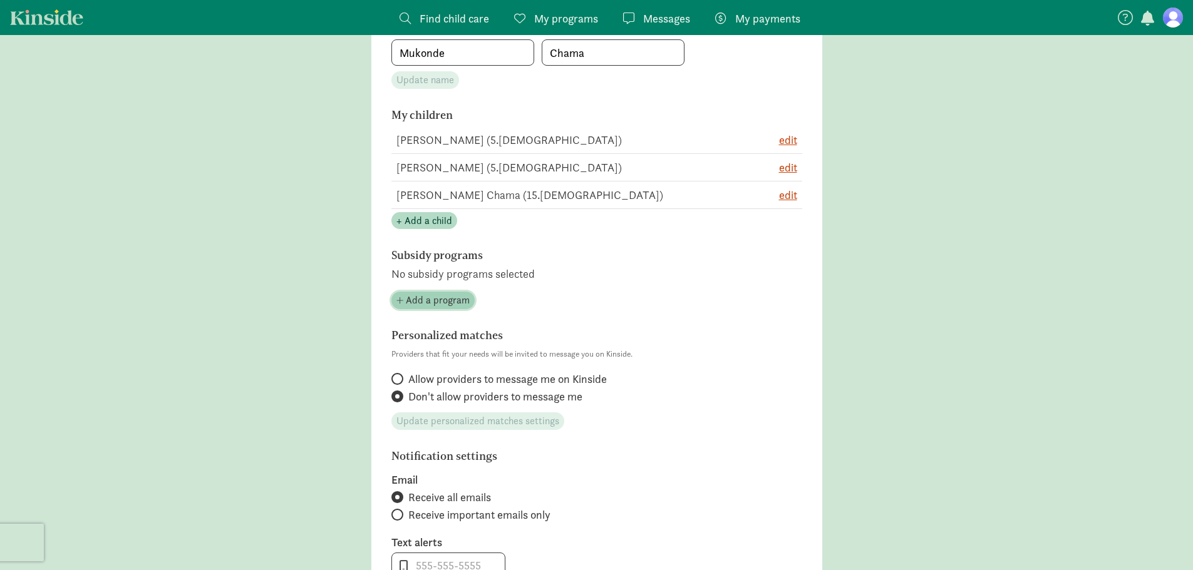
click at [421, 304] on span "Add a program" at bounding box center [438, 300] width 64 height 15
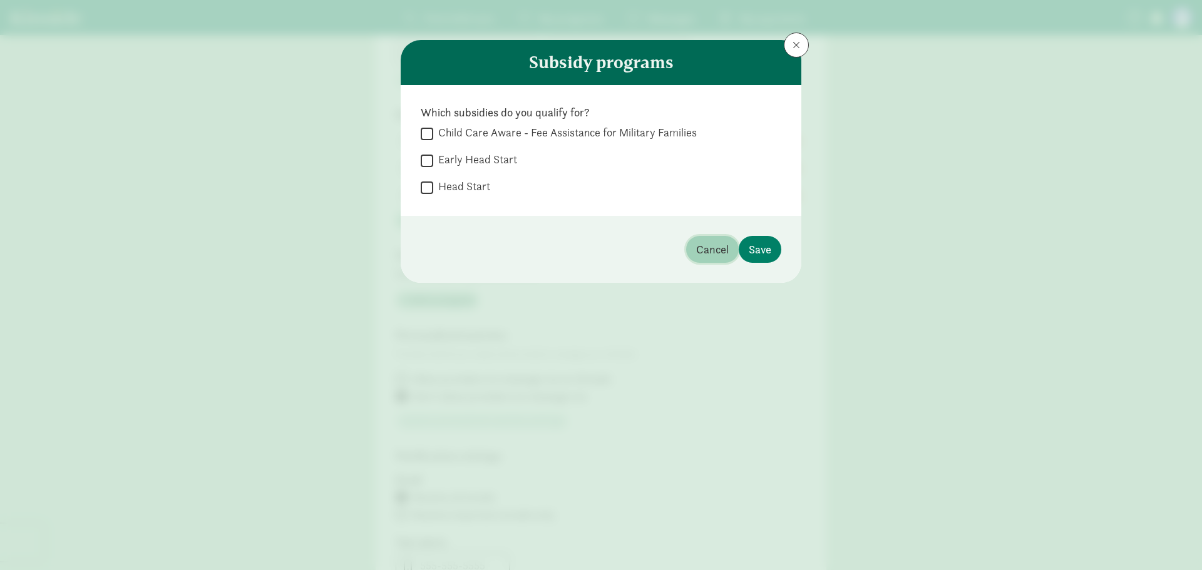
click at [720, 249] on span "Cancel" at bounding box center [712, 249] width 33 height 17
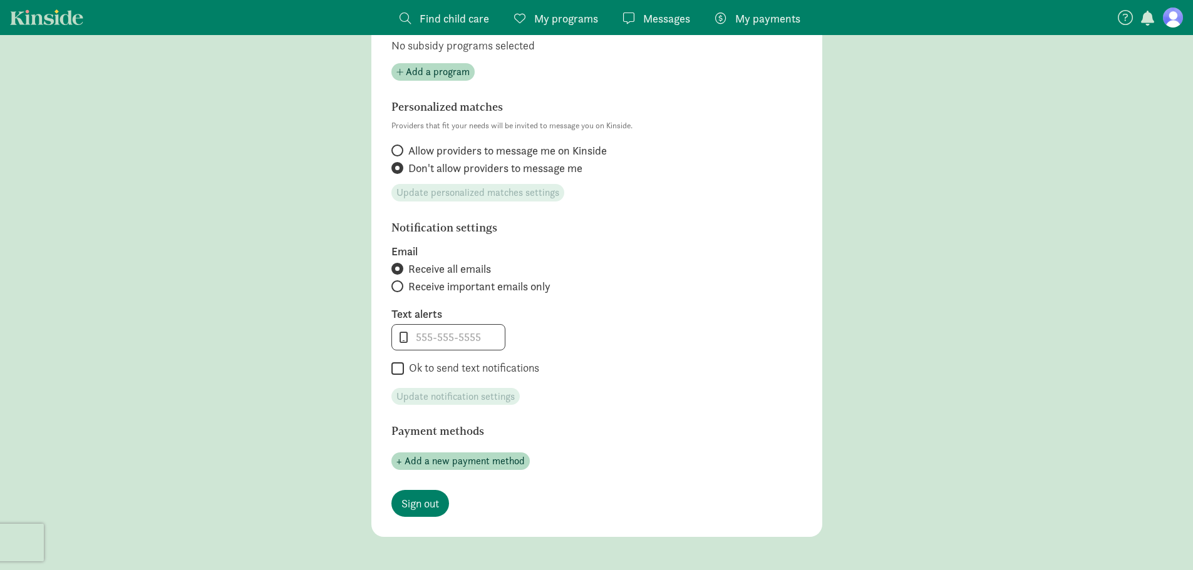
scroll to position [501, 0]
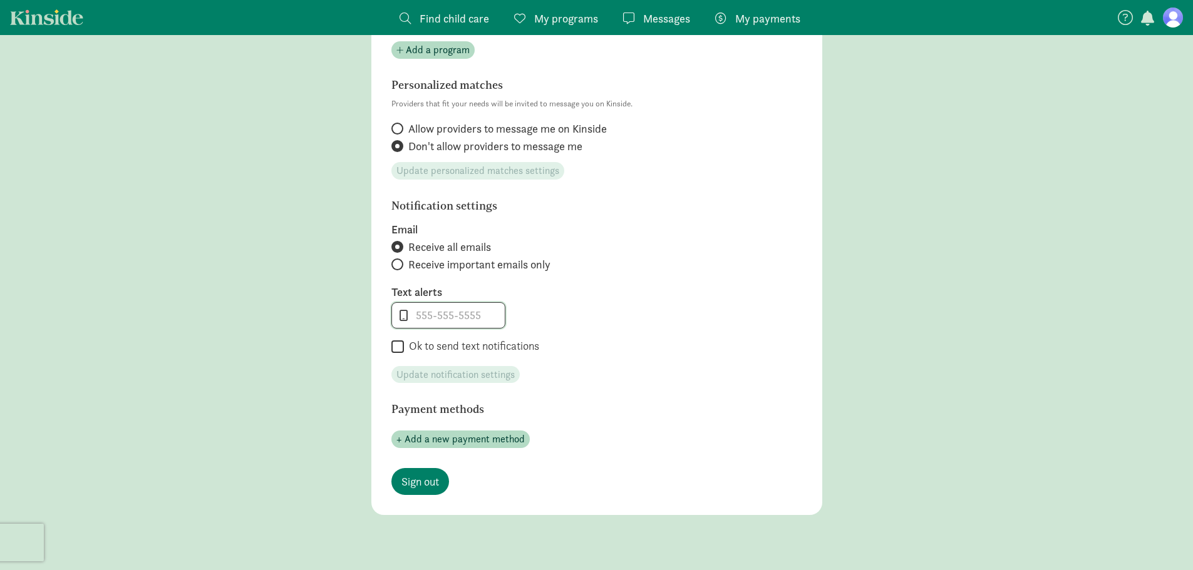
click at [463, 313] on input "tel" at bounding box center [448, 315] width 113 height 25
type input "5203700253"
click at [399, 350] on input "Ok to send text notifications" at bounding box center [397, 347] width 13 height 17
checkbox input "true"
click at [539, 377] on section "Notification settings Email Receive all emails Receive important emails only Te…" at bounding box center [596, 292] width 411 height 184
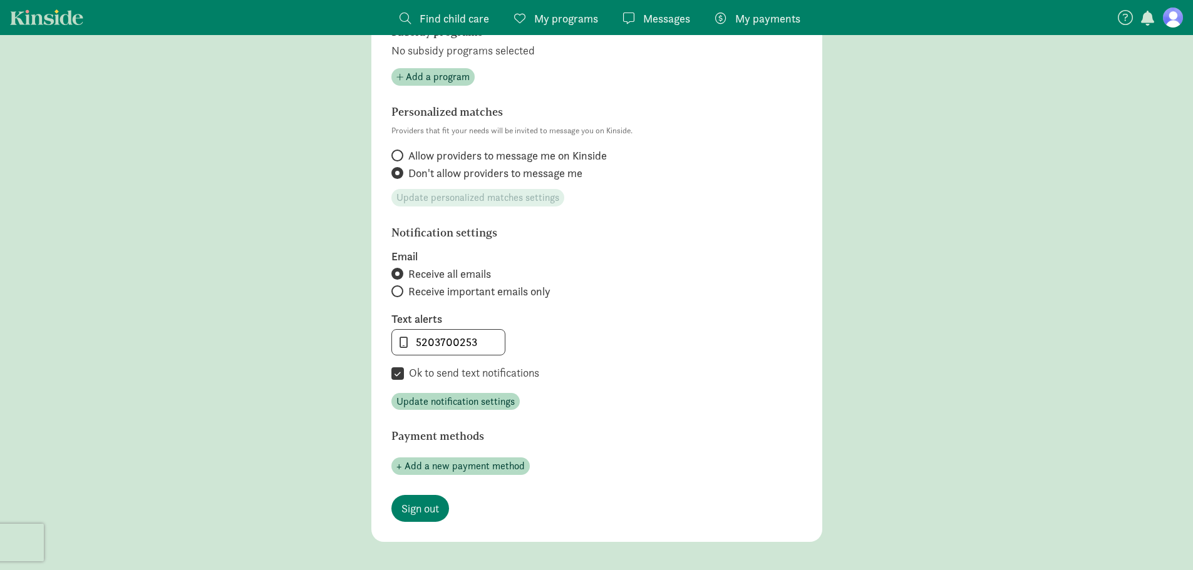
scroll to position [586, 0]
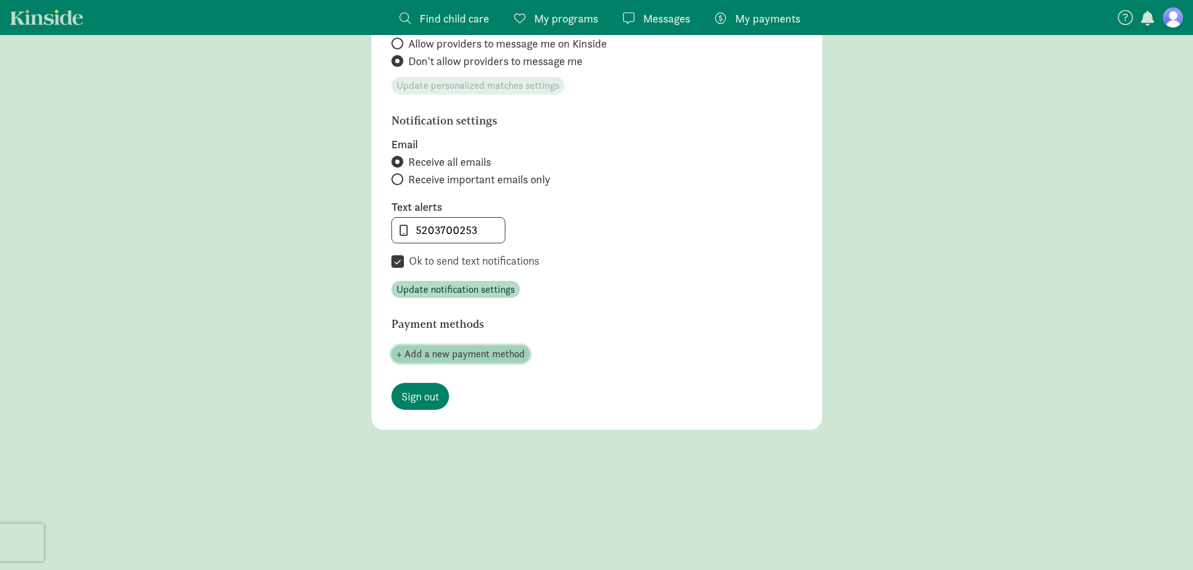
click at [491, 354] on span "+ Add a new payment method" at bounding box center [460, 354] width 128 height 15
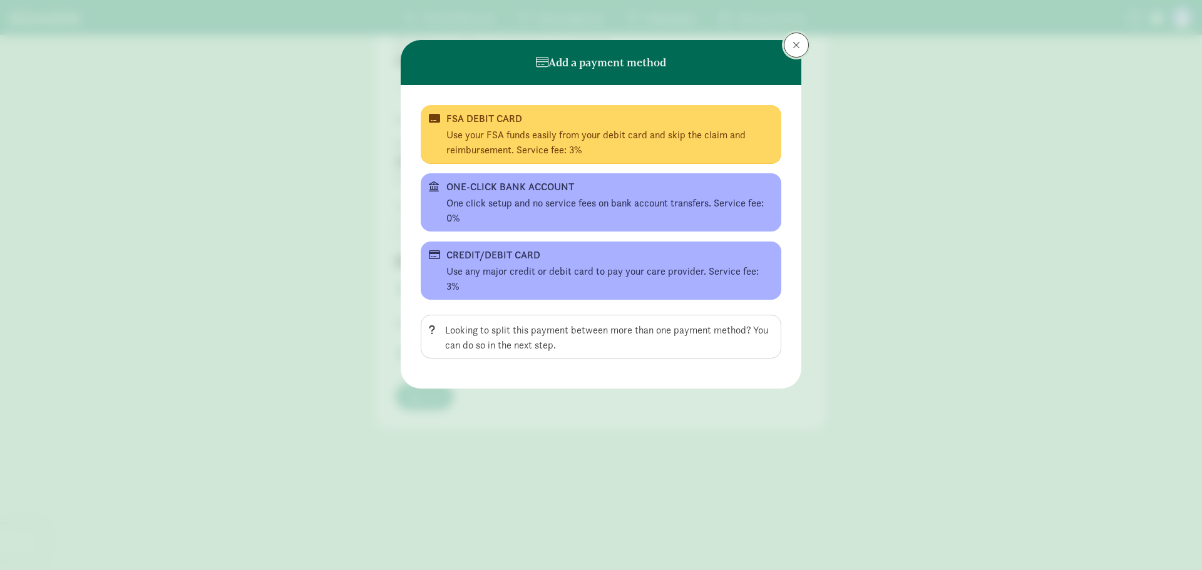
click at [794, 44] on span at bounding box center [797, 45] width 8 height 10
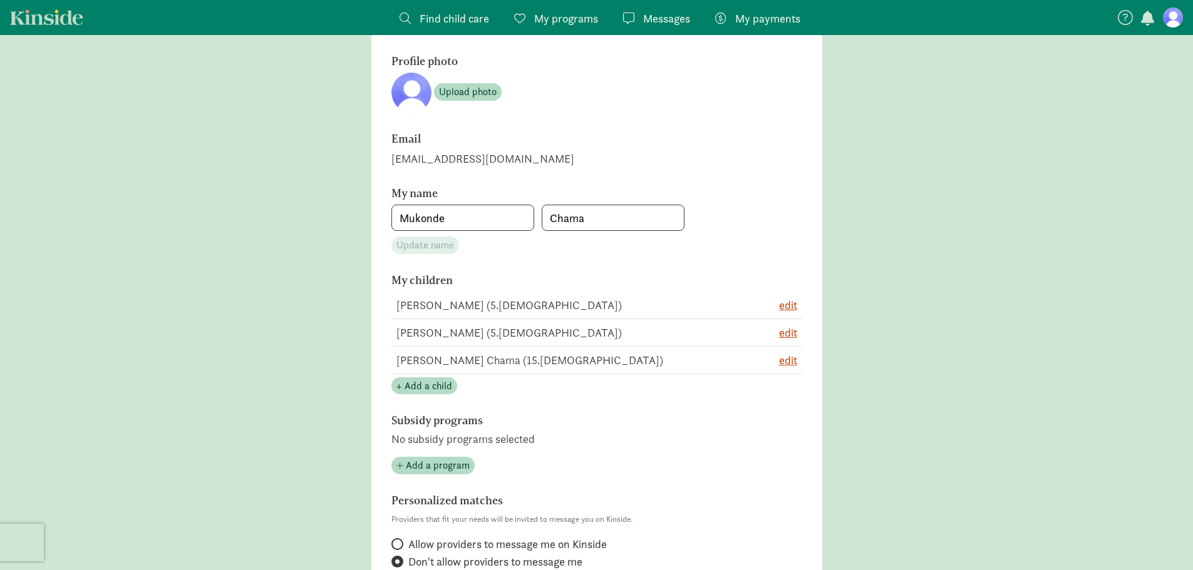
scroll to position [0, 0]
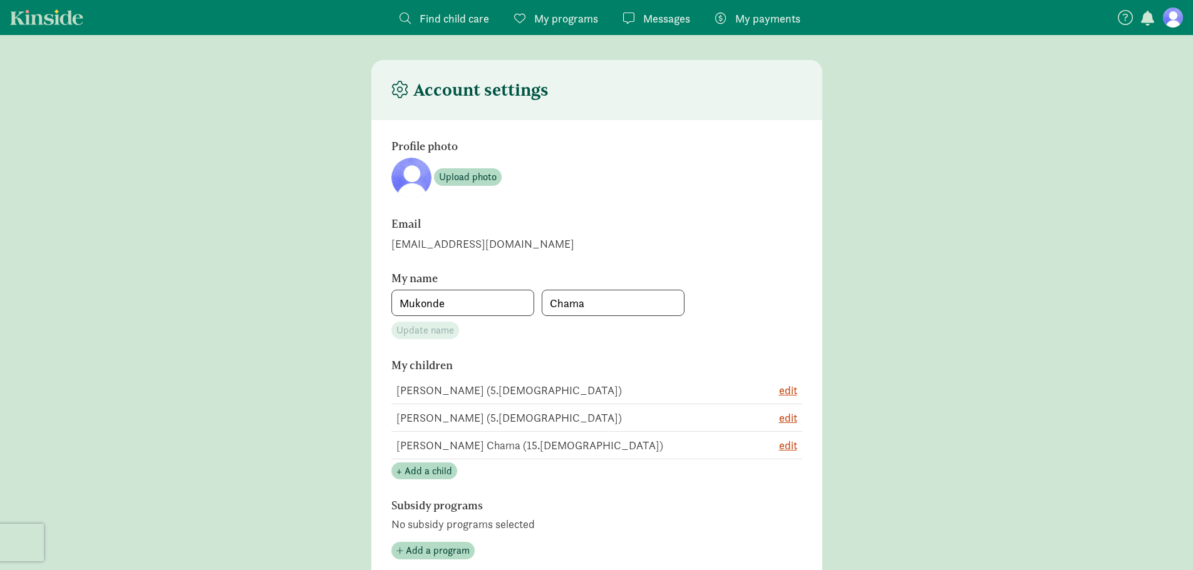
click at [1174, 20] on figure at bounding box center [1172, 18] width 20 height 20
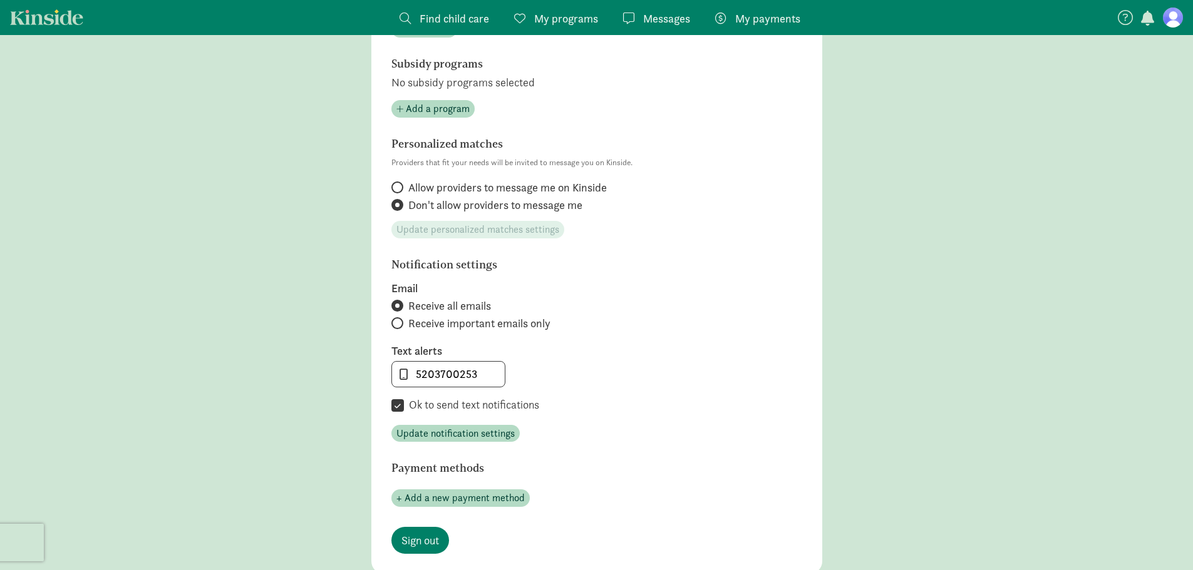
scroll to position [586, 0]
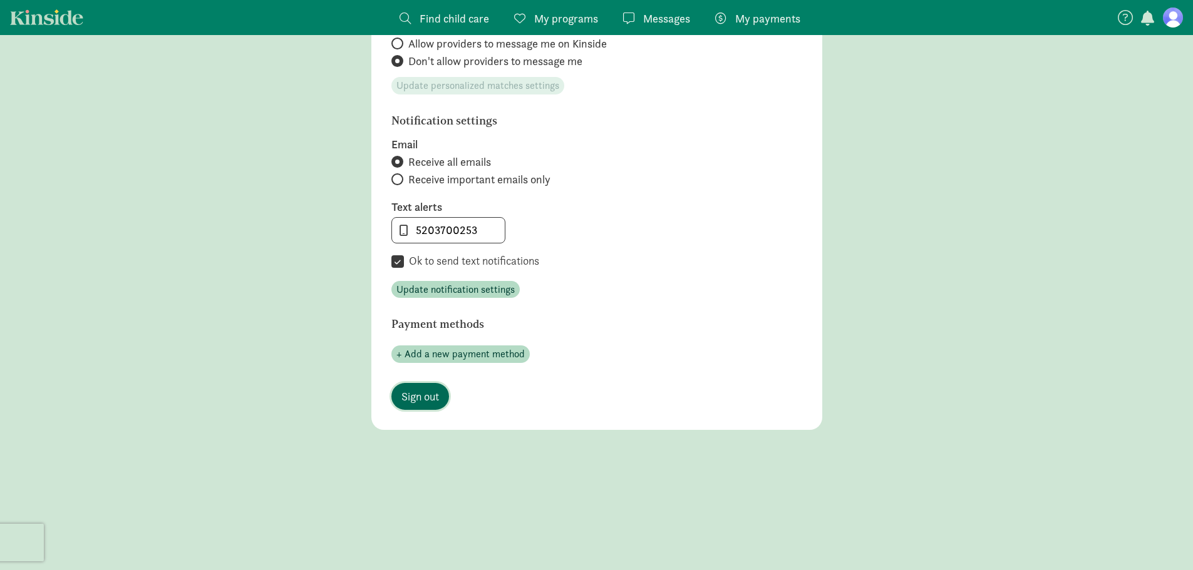
click at [431, 399] on span "Sign out" at bounding box center [420, 396] width 38 height 17
